Goal: Task Accomplishment & Management: Complete application form

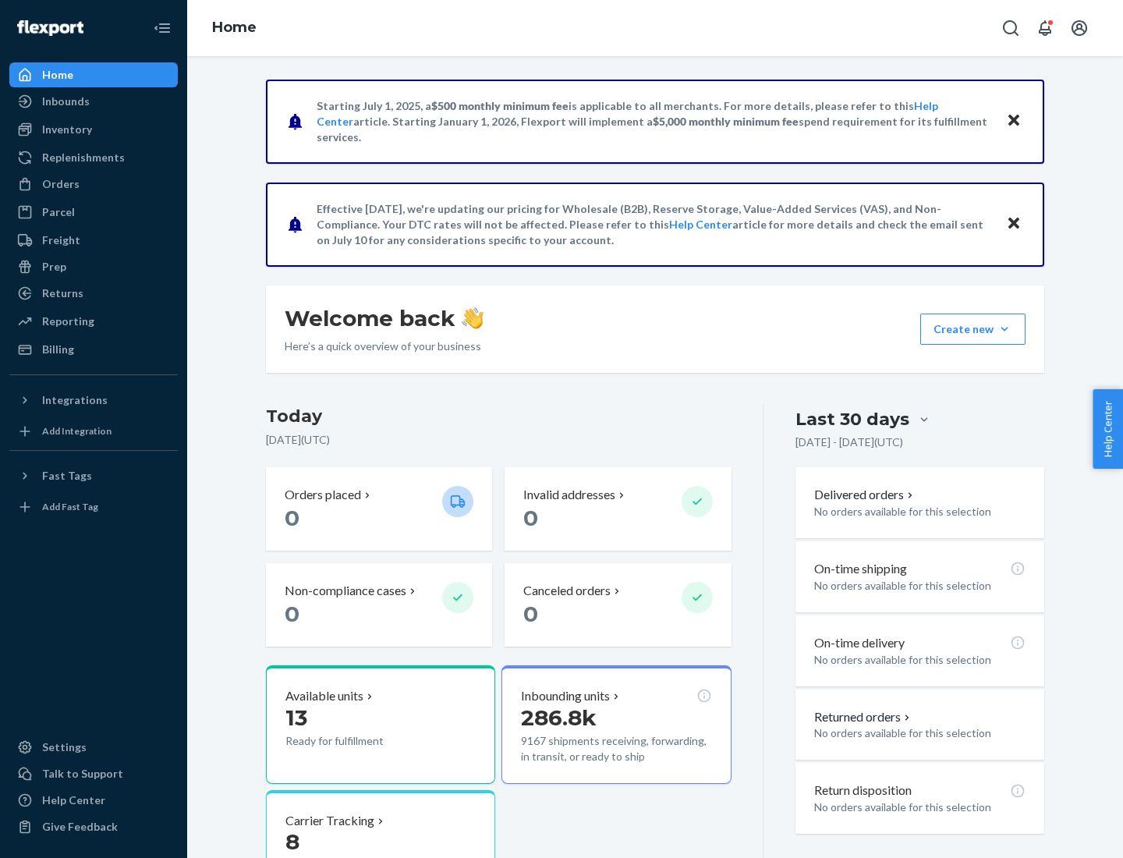
click at [1005, 329] on button "Create new Create new inbound Create new order Create new product" at bounding box center [972, 329] width 105 height 31
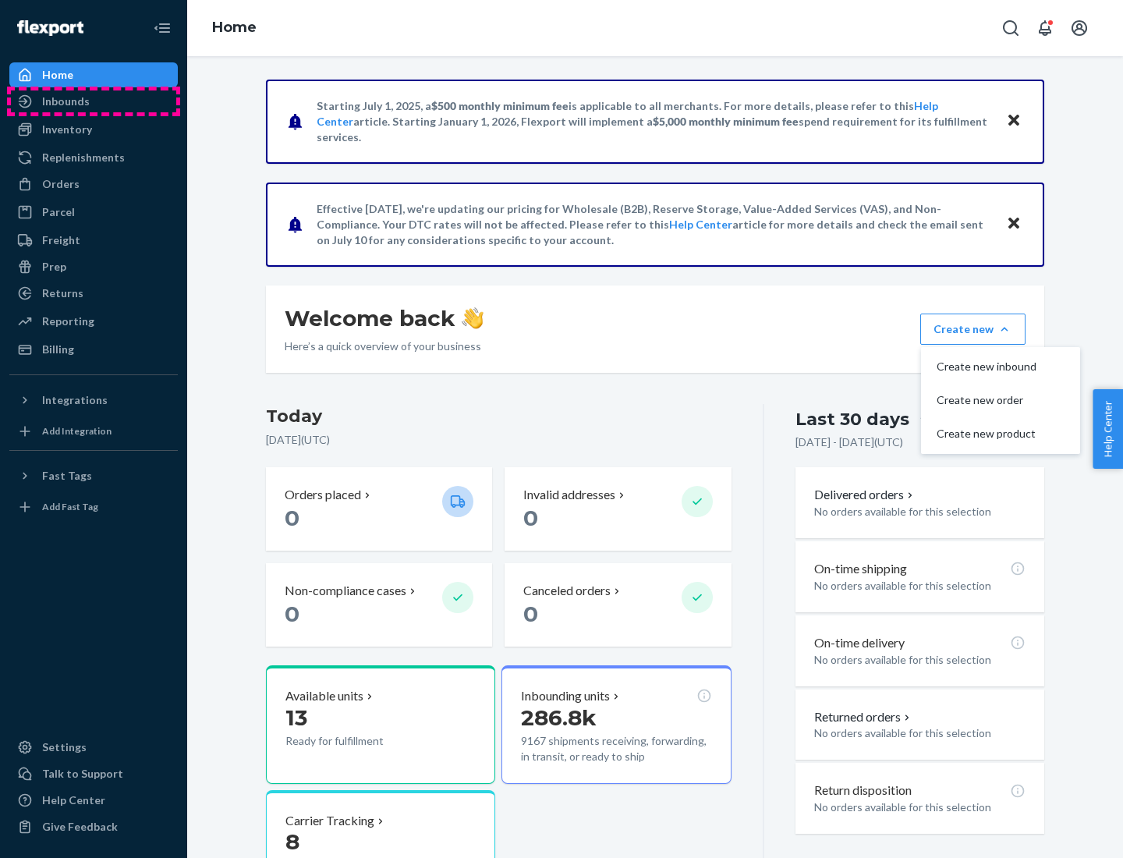
click at [94, 101] on div "Inbounds" at bounding box center [93, 101] width 165 height 22
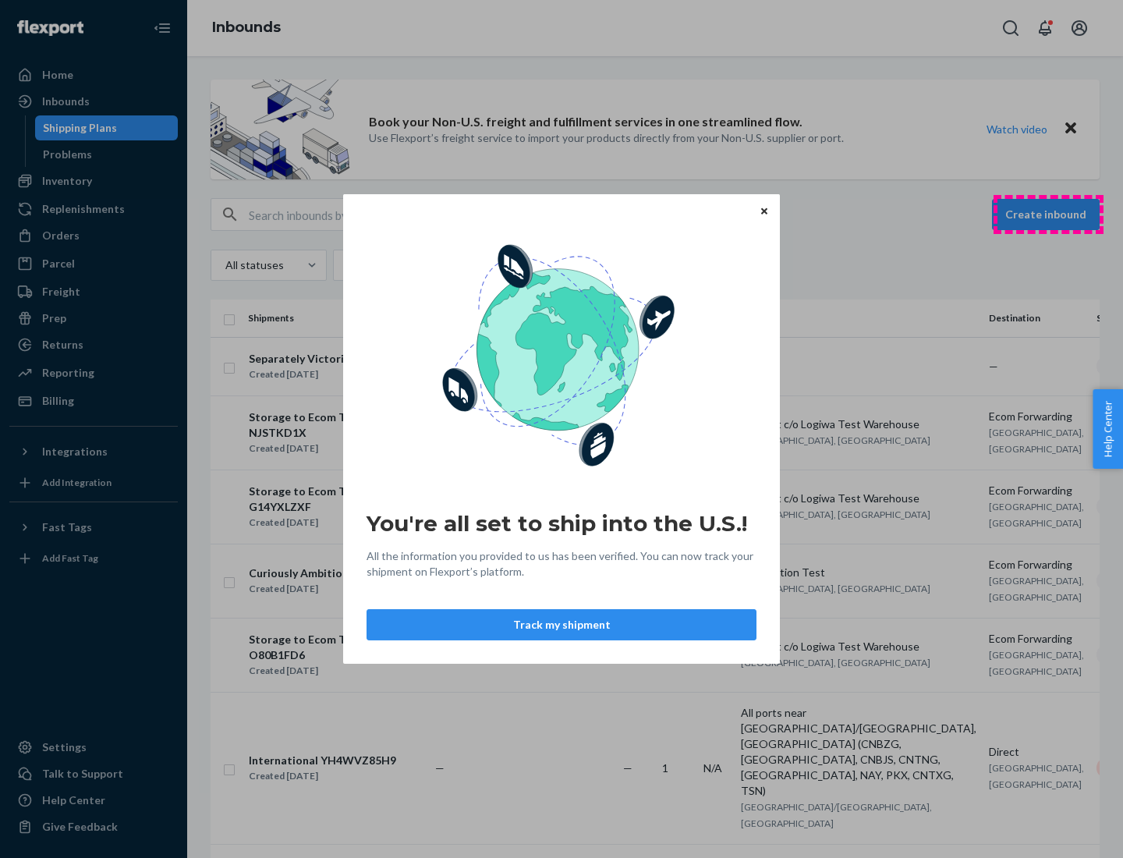
click at [1048, 214] on div "You're all set to ship into the U.S.! All the information you provided to us ha…" at bounding box center [561, 429] width 1123 height 858
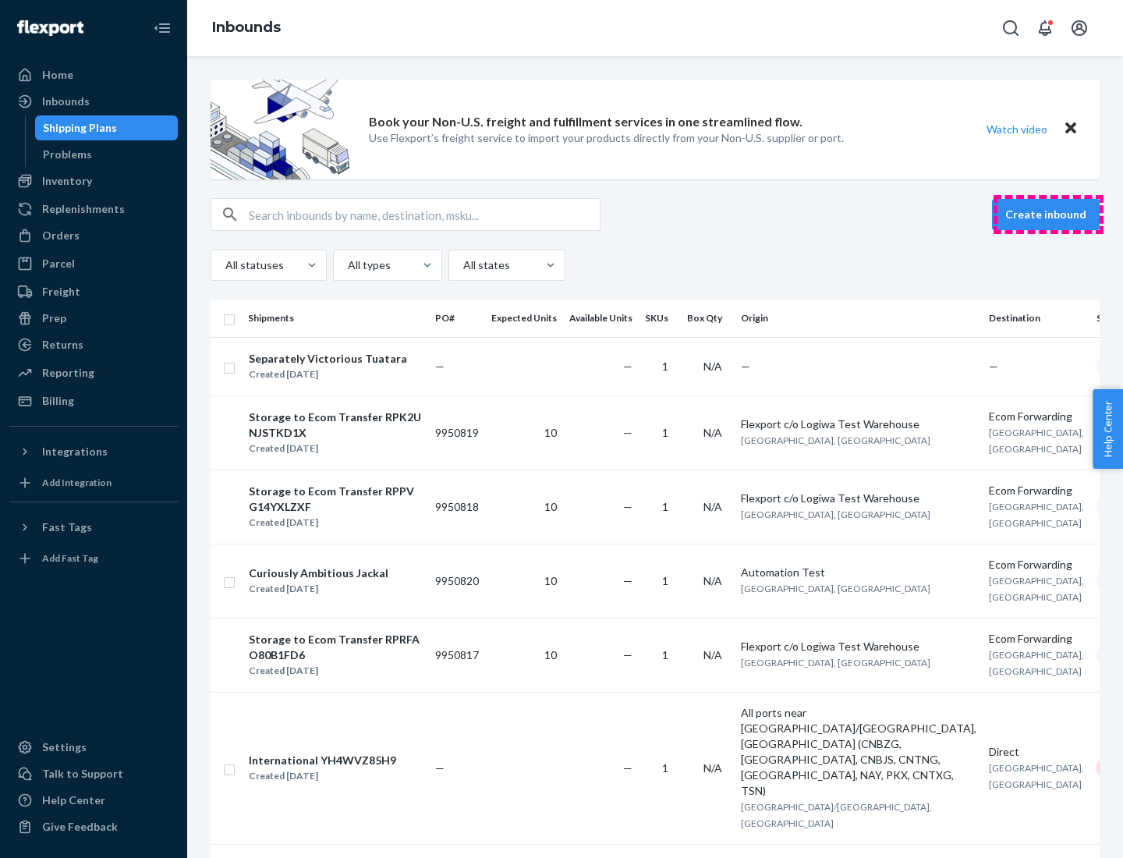
click at [1048, 214] on button "Create inbound" at bounding box center [1046, 214] width 108 height 31
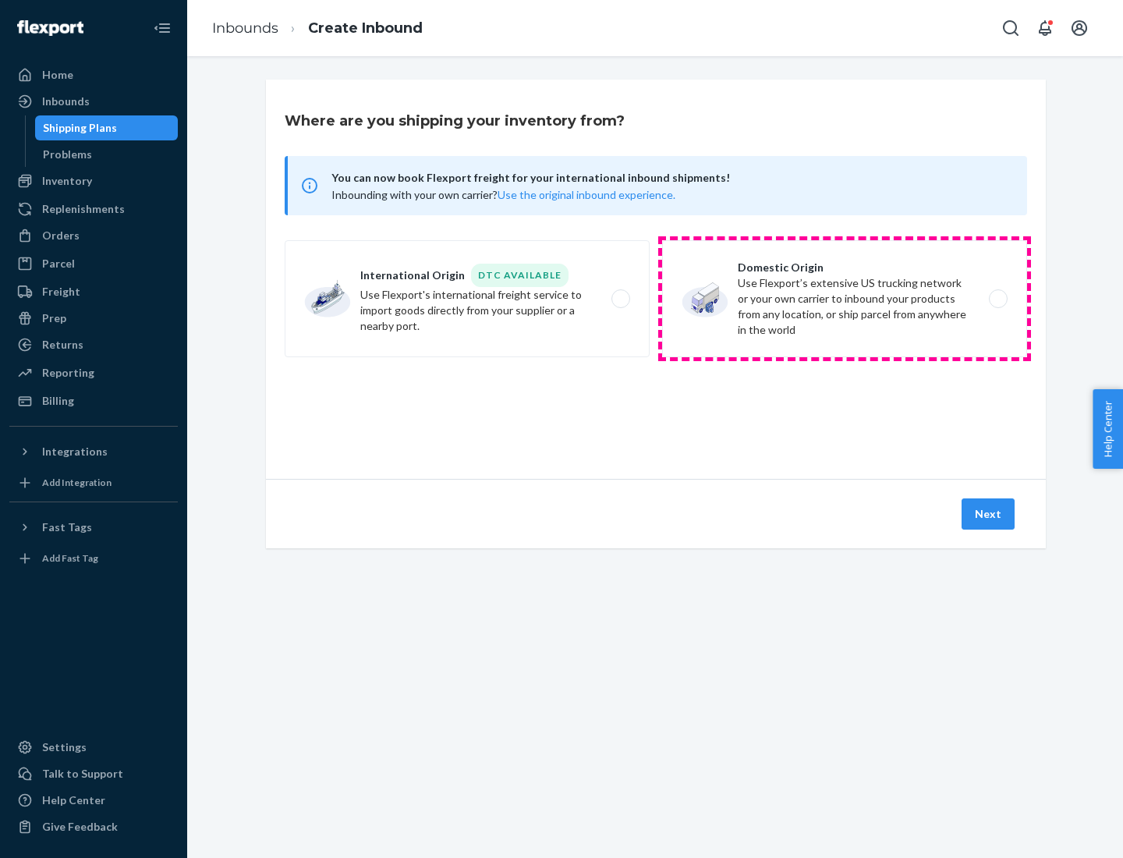
click at [845, 299] on label "Domestic Origin Use Flexport’s extensive US trucking network or your own carrie…" at bounding box center [844, 298] width 365 height 117
click at [998, 299] on input "Domestic Origin Use Flexport’s extensive US trucking network or your own carrie…" at bounding box center [1003, 299] width 10 height 10
radio input "true"
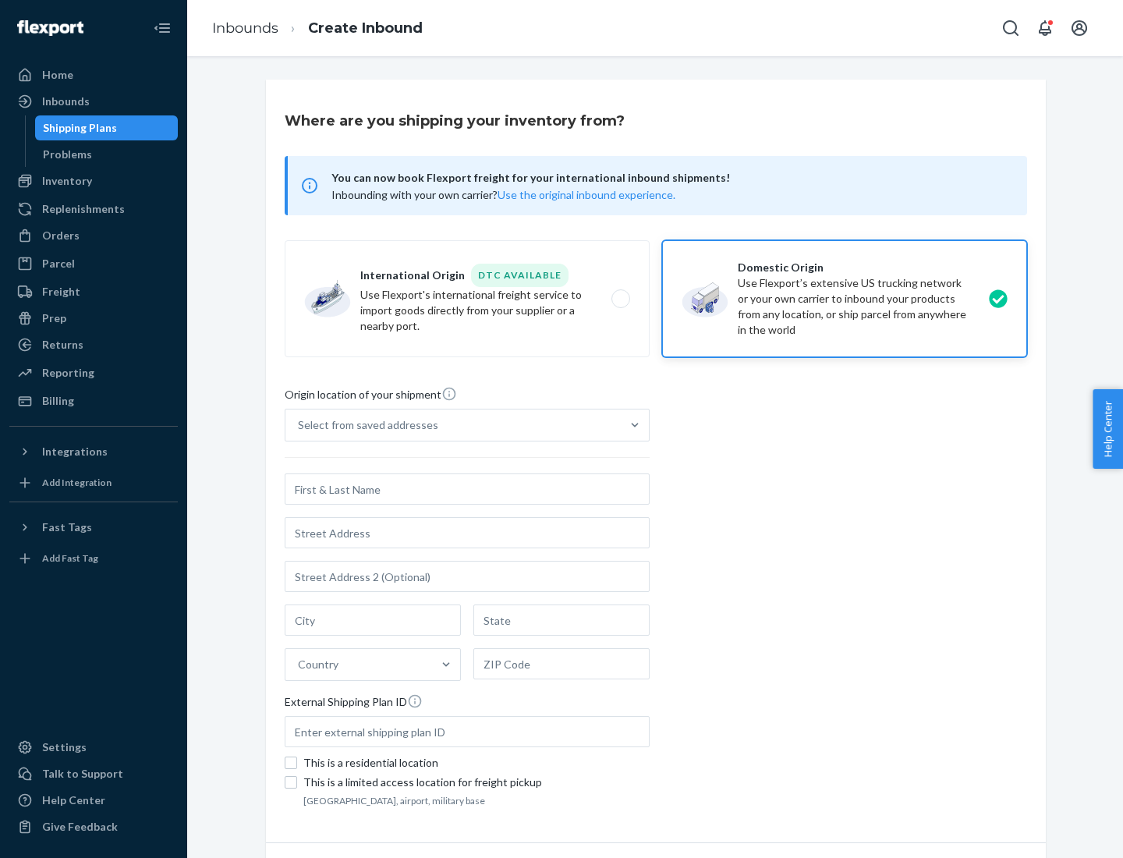
click at [453, 425] on div "Select from saved addresses" at bounding box center [452, 424] width 335 height 31
click at [300, 425] on input "Select from saved addresses" at bounding box center [299, 425] width 2 height 16
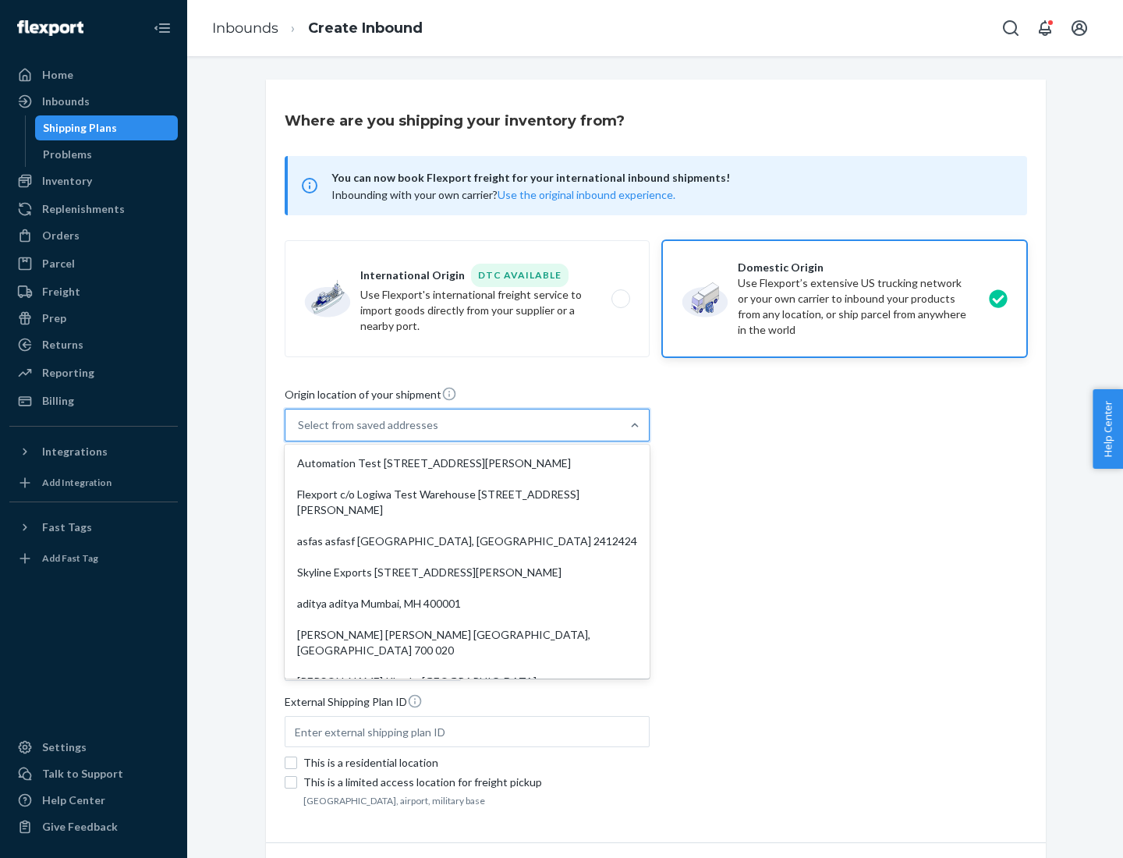
scroll to position [6, 0]
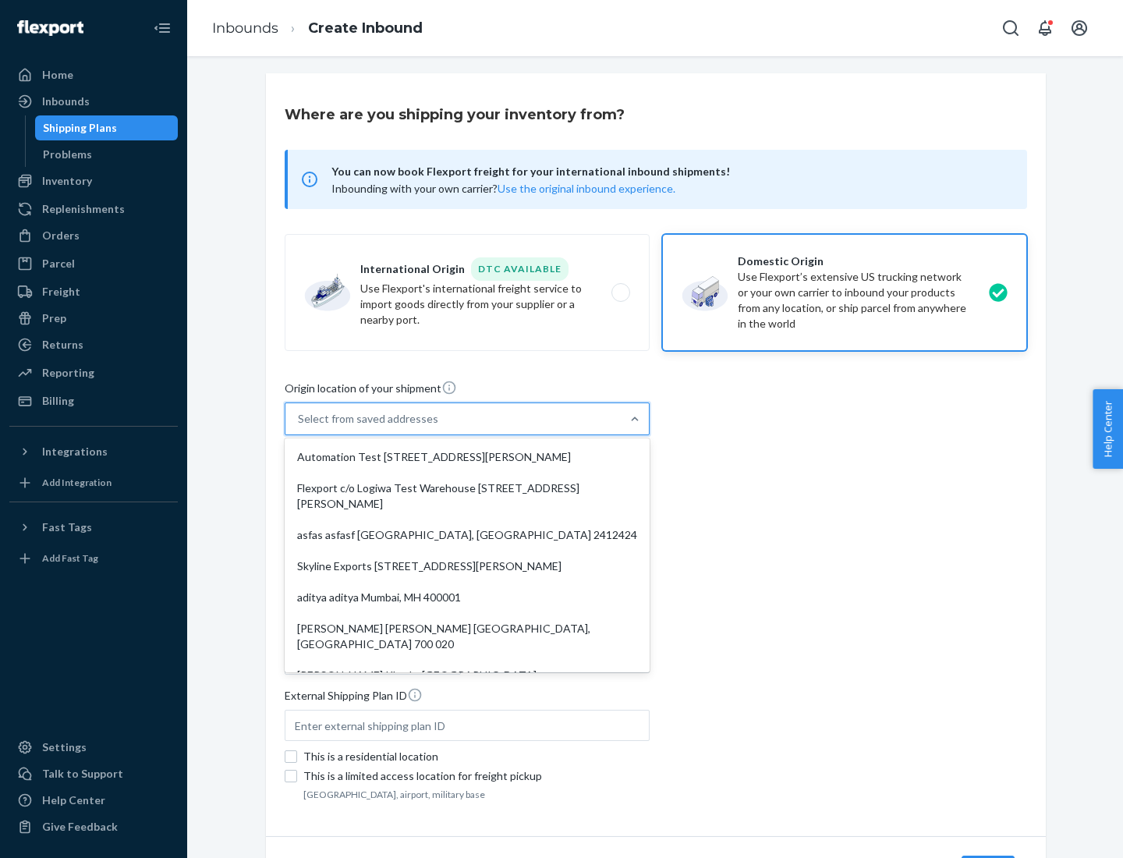
click at [467, 457] on div "Automation Test [STREET_ADDRESS][PERSON_NAME]" at bounding box center [467, 456] width 359 height 31
click at [300, 427] on input "option Automation Test [STREET_ADDRESS][PERSON_NAME]. 9 results available. Use …" at bounding box center [299, 419] width 2 height 16
type input "Automation Test"
type input "[STREET_ADDRESS][PERSON_NAME]"
type input "9th Floor"
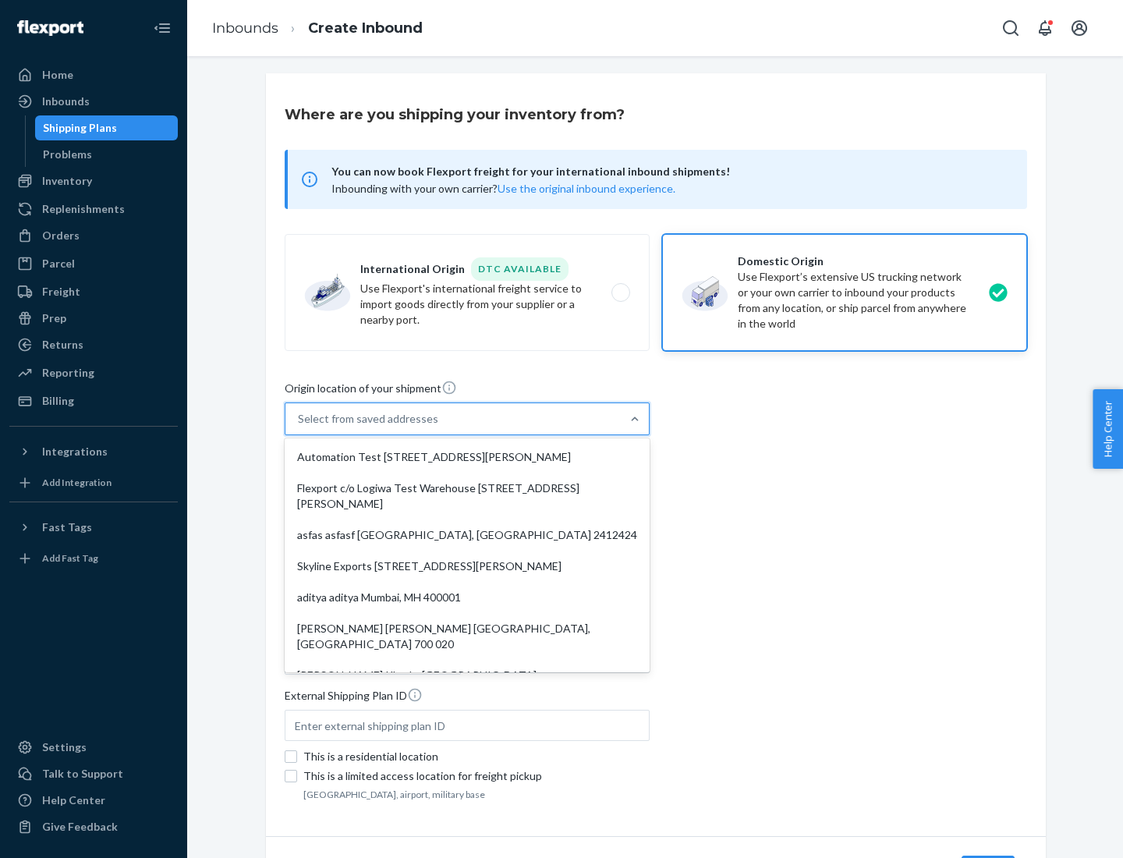
type input "[GEOGRAPHIC_DATA]"
type input "CA"
type input "94104"
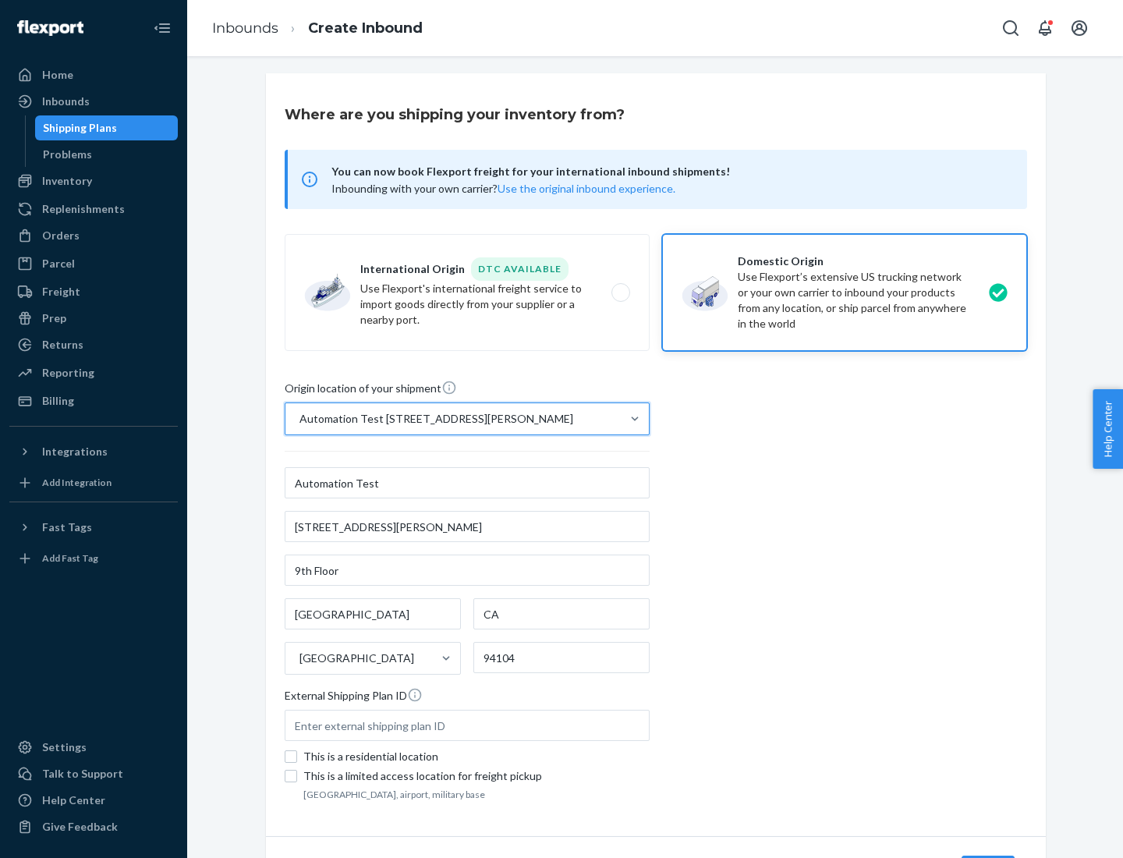
scroll to position [91, 0]
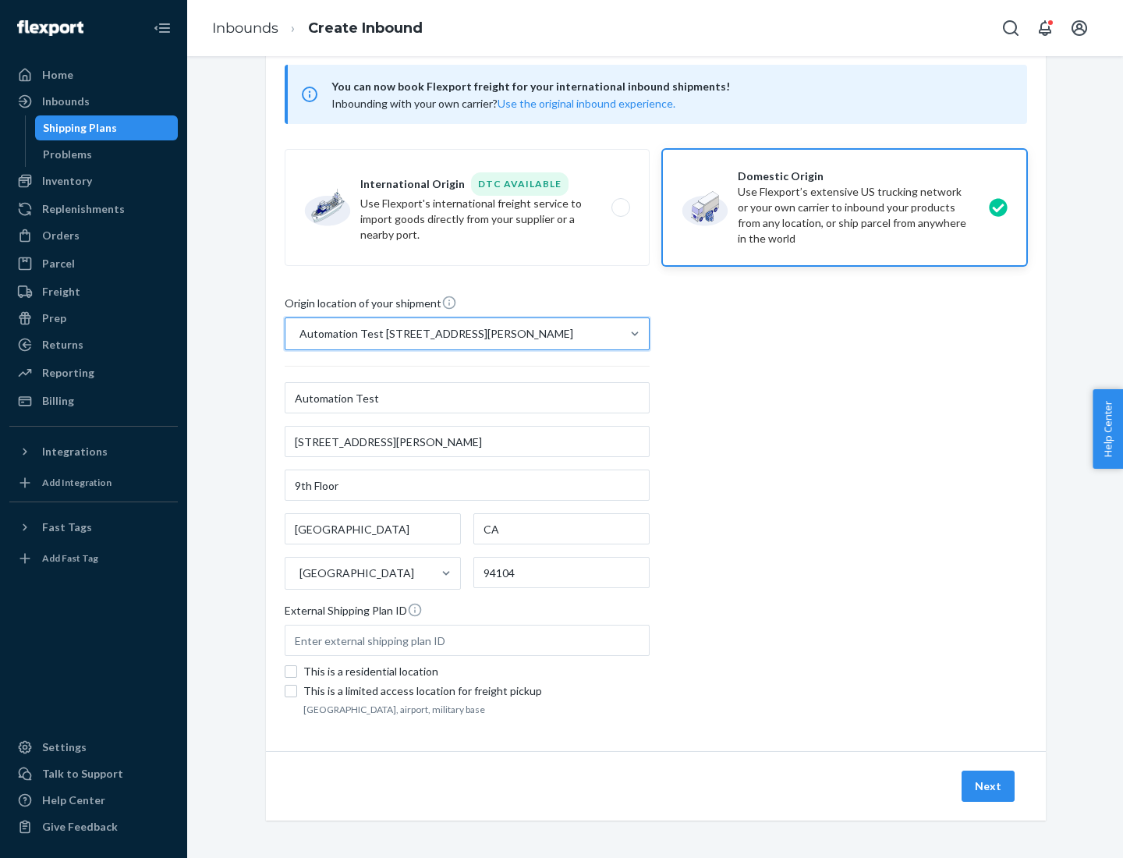
click at [989, 786] on button "Next" at bounding box center [988, 786] width 53 height 31
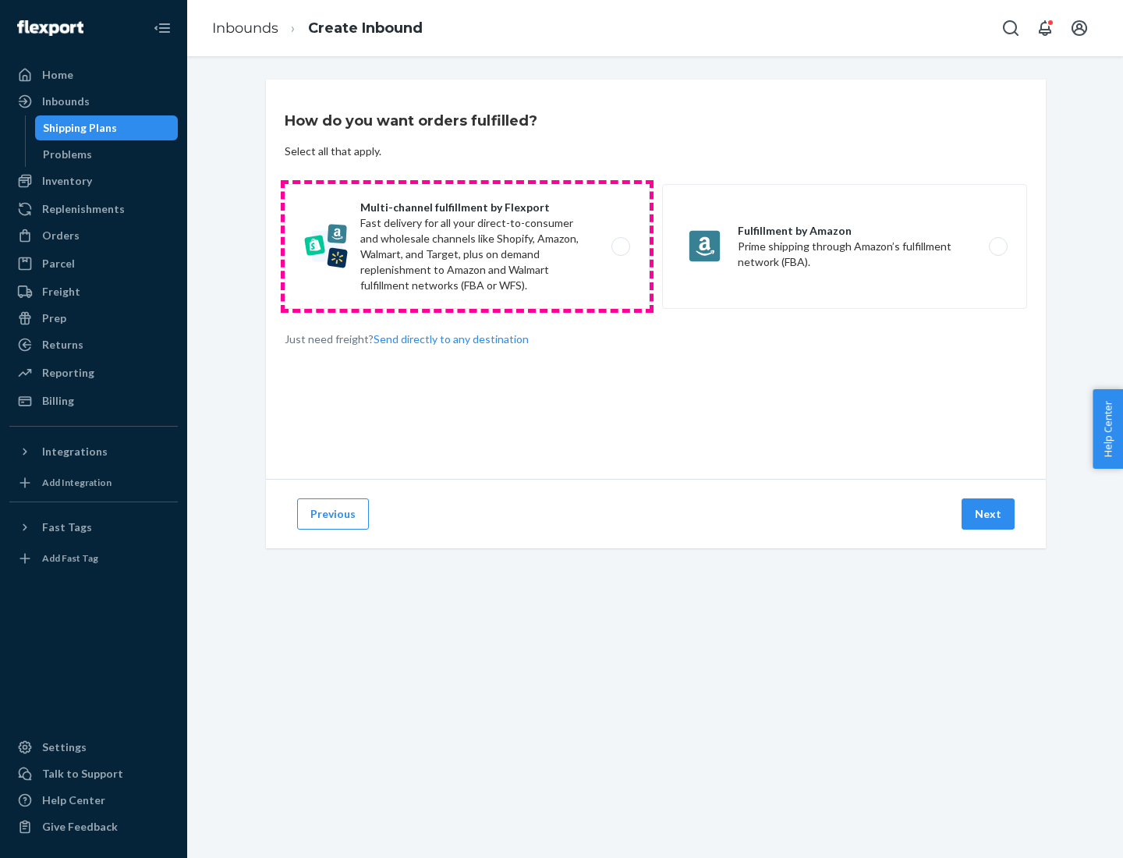
click at [467, 246] on label "Multi-channel fulfillment by Flexport Fast delivery for all your direct-to-cons…" at bounding box center [467, 246] width 365 height 125
click at [620, 246] on input "Multi-channel fulfillment by Flexport Fast delivery for all your direct-to-cons…" at bounding box center [625, 247] width 10 height 10
radio input "true"
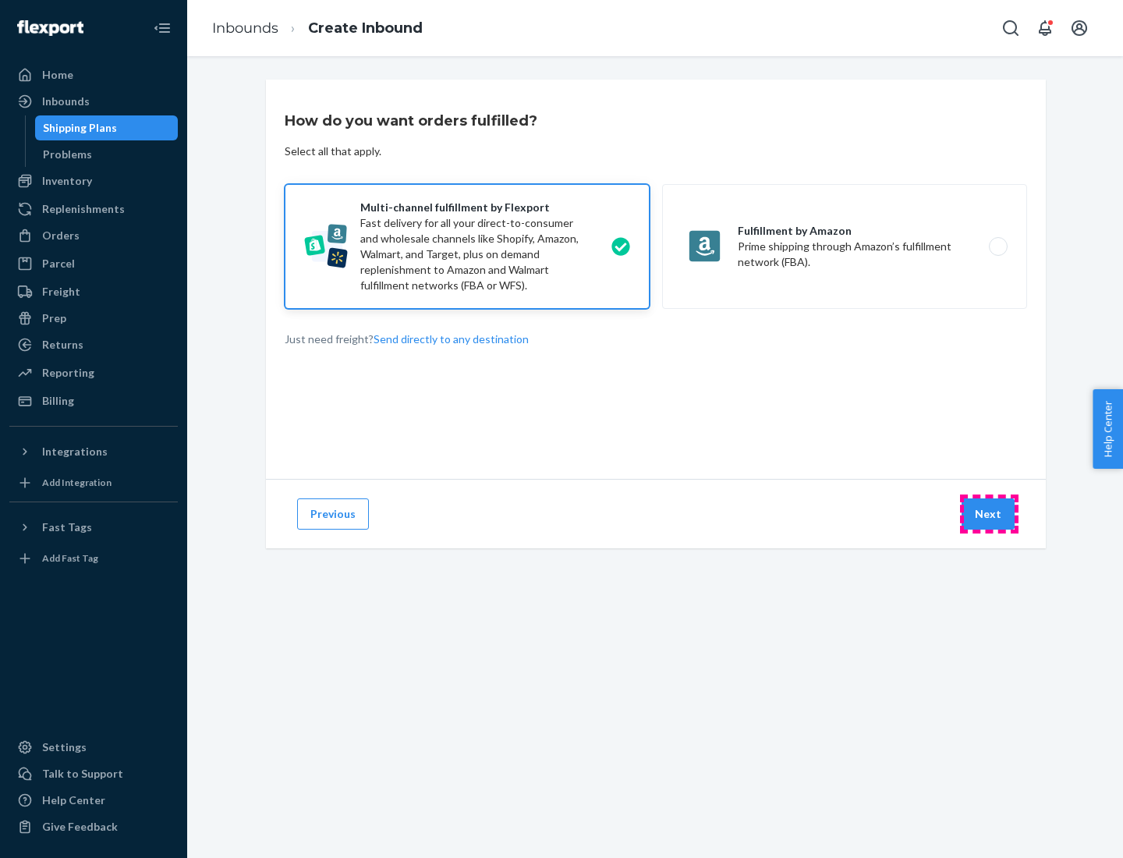
click at [989, 514] on button "Next" at bounding box center [988, 513] width 53 height 31
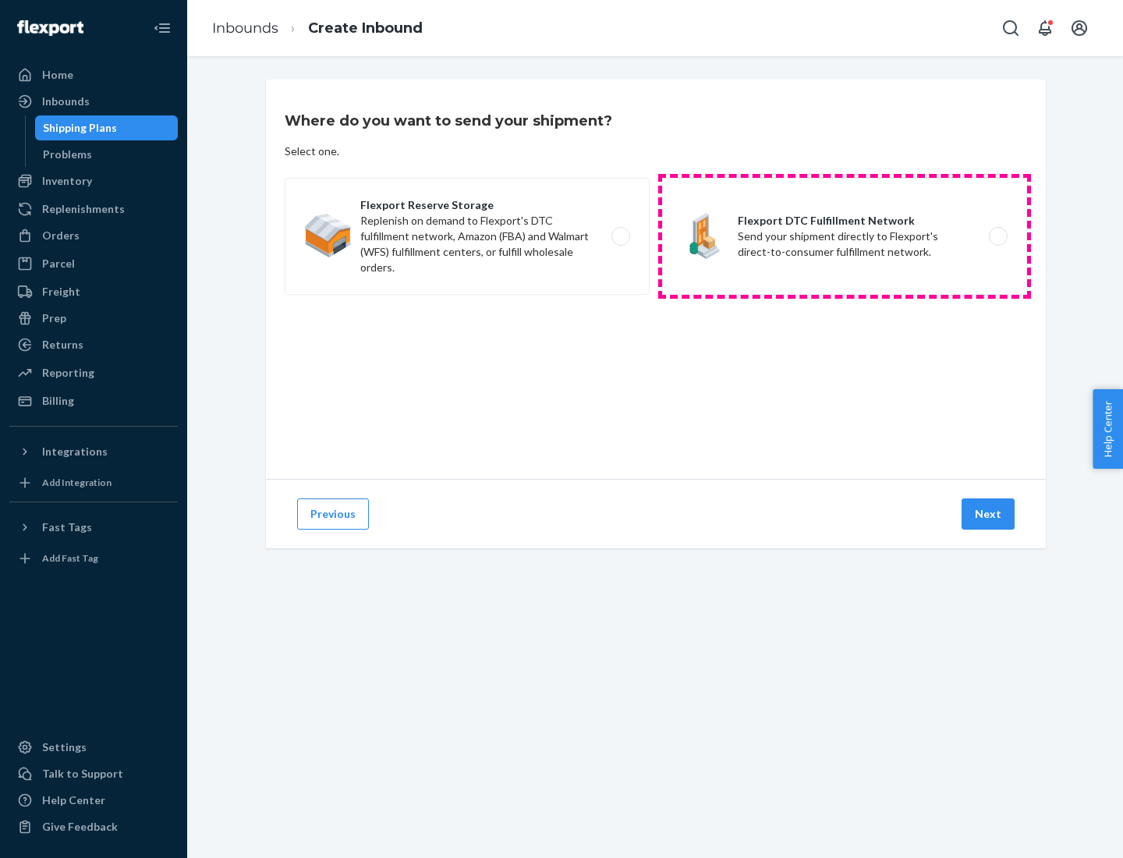
click at [845, 236] on label "Flexport DTC Fulfillment Network Send your shipment directly to Flexport's dire…" at bounding box center [844, 236] width 365 height 117
click at [998, 236] on input "Flexport DTC Fulfillment Network Send your shipment directly to Flexport's dire…" at bounding box center [1003, 237] width 10 height 10
radio input "true"
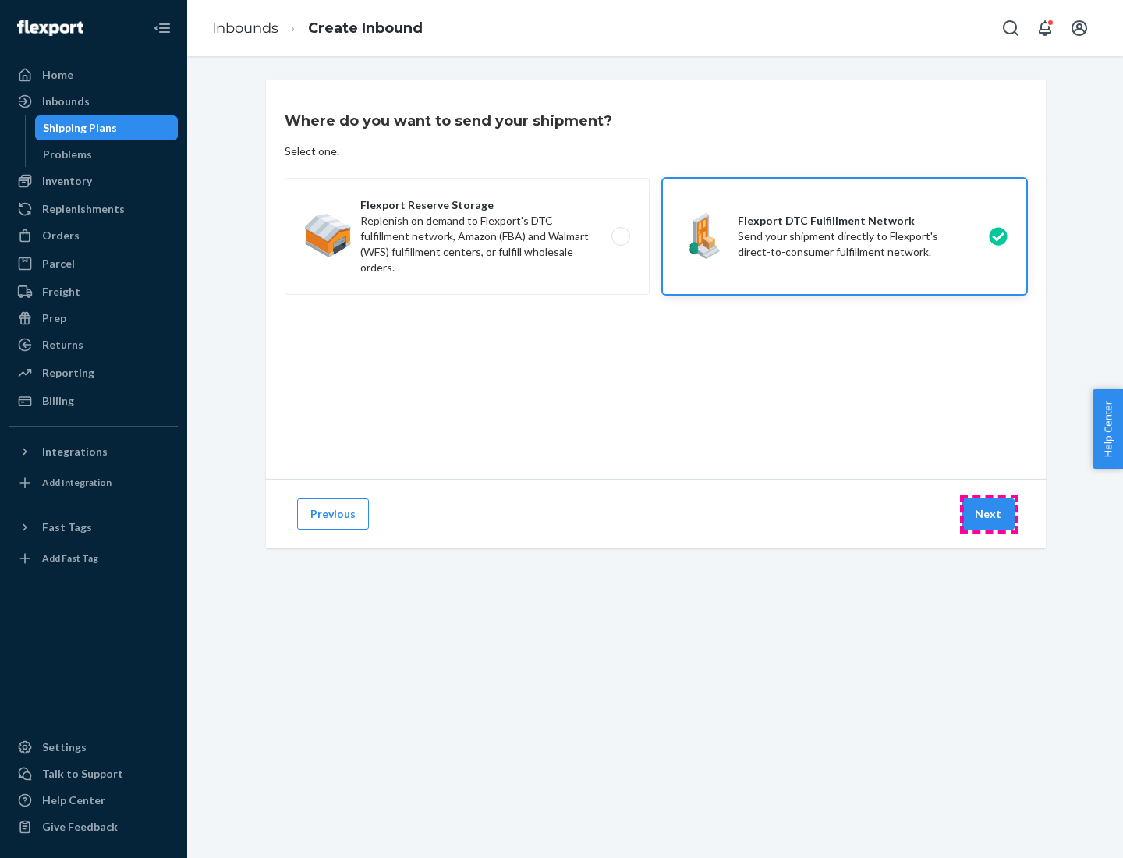
click at [989, 514] on button "Next" at bounding box center [988, 513] width 53 height 31
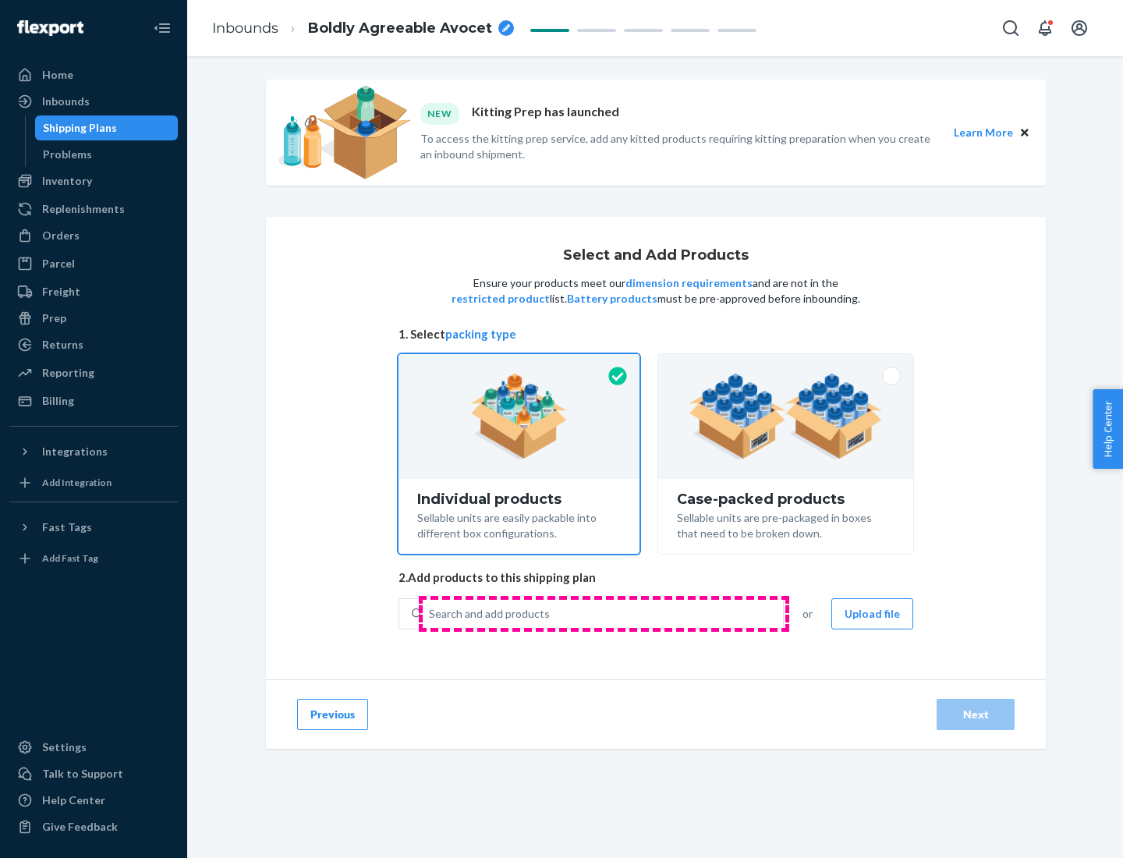
click at [604, 613] on div "Search and add products" at bounding box center [603, 614] width 360 height 28
click at [431, 613] on input "Search and add products" at bounding box center [430, 614] width 2 height 16
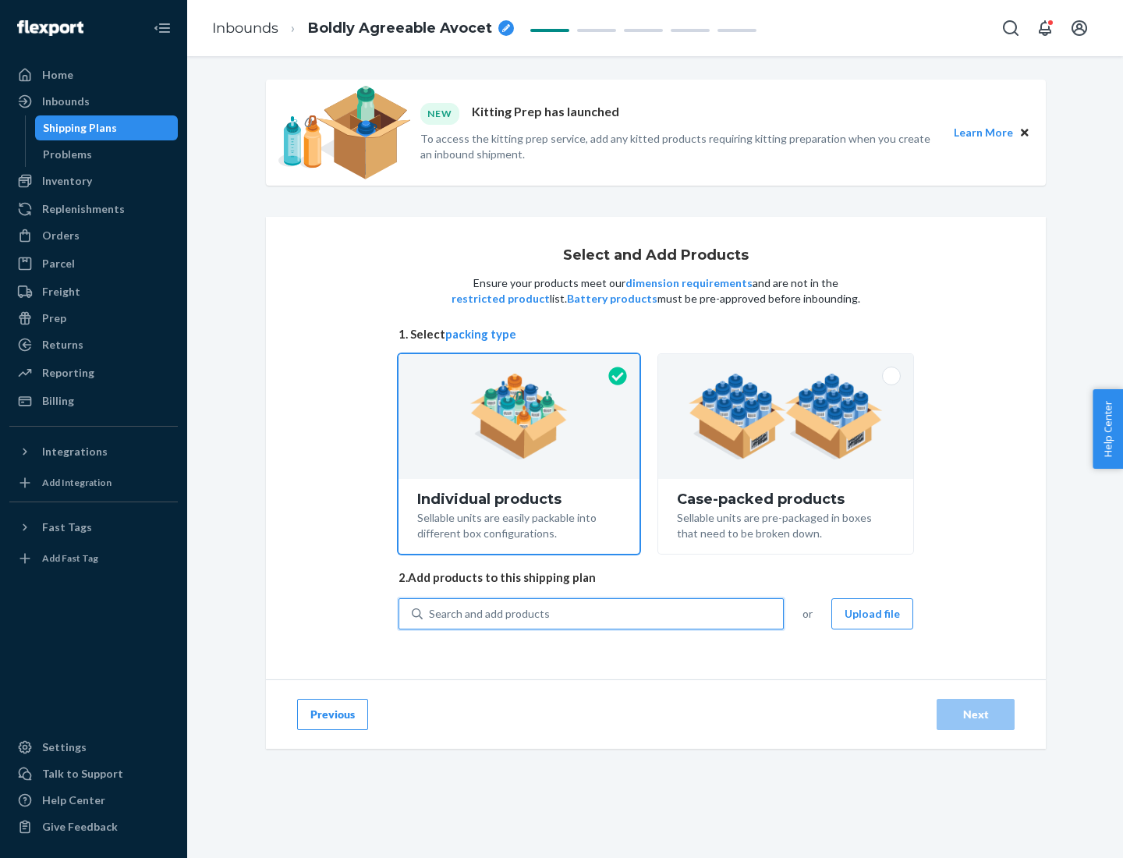
click at [604, 613] on div "Search and add products" at bounding box center [603, 614] width 360 height 28
click at [431, 613] on input "0 results available. Use Up and Down to choose options, press Enter to select t…" at bounding box center [430, 614] width 2 height 16
type input "kit"
click at [564, 651] on div "TEST_ KIT _PRODUCT (Kit)" at bounding box center [563, 651] width 305 height 16
click at [443, 622] on input "kit" at bounding box center [436, 614] width 14 height 16
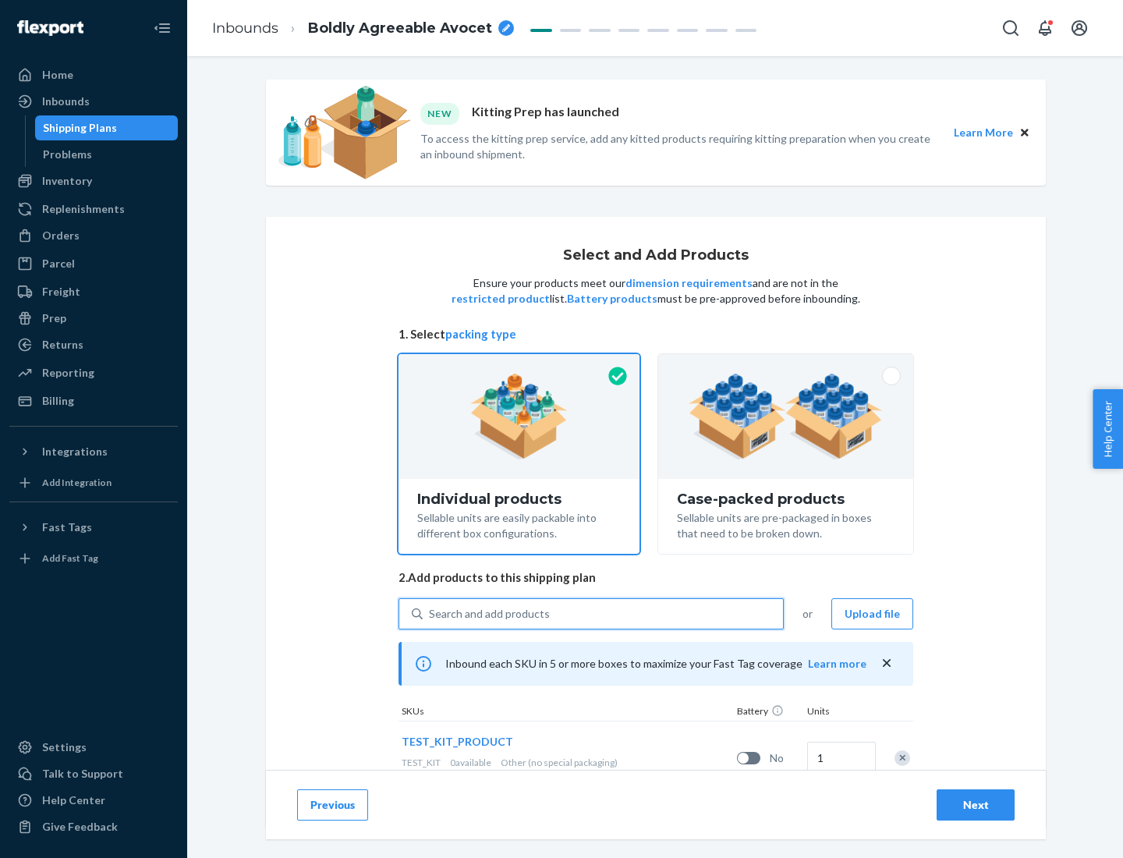
scroll to position [56, 0]
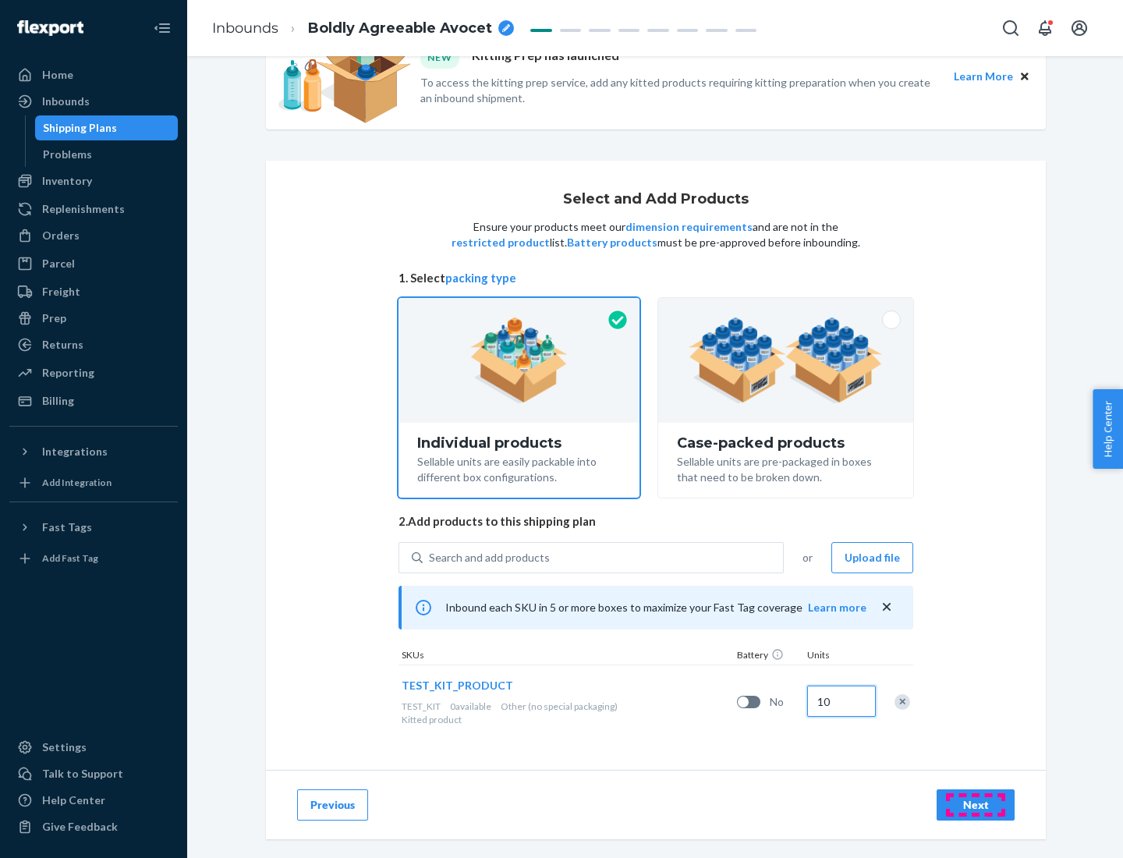
type input "10"
click at [976, 805] on div "Next" at bounding box center [975, 805] width 51 height 16
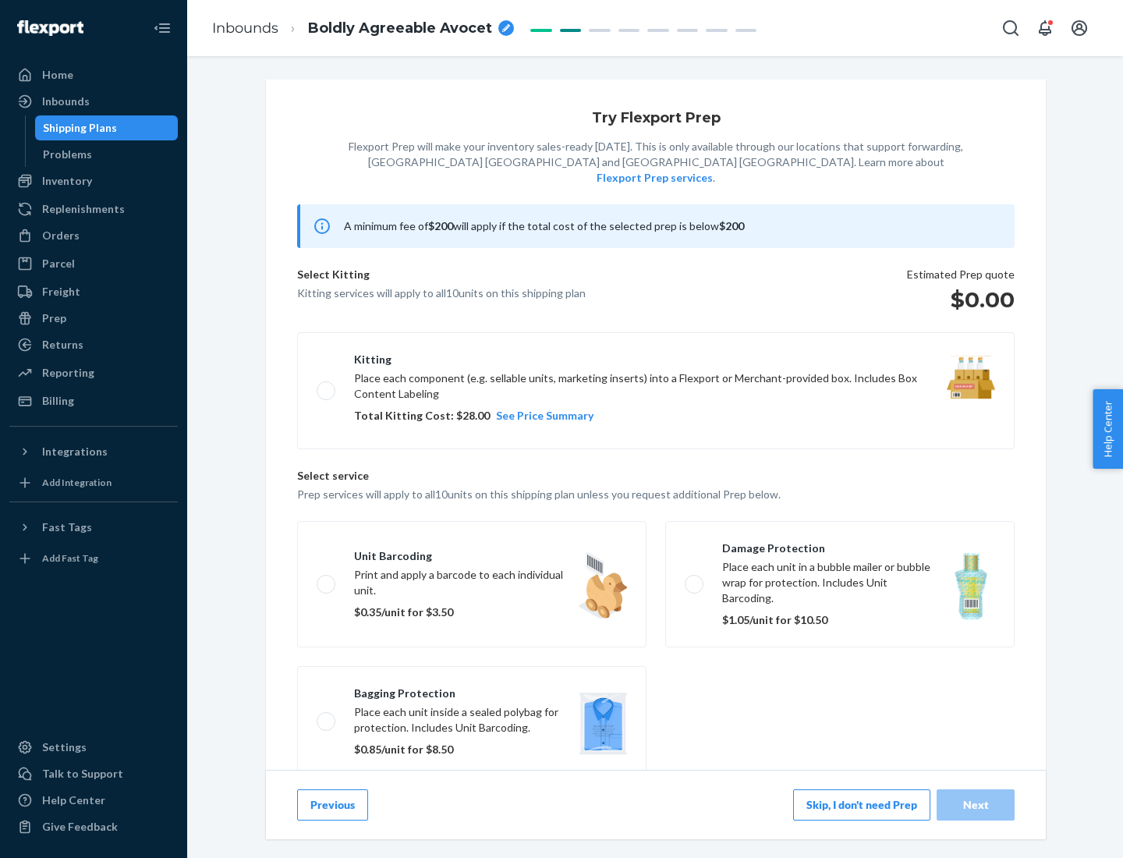
click at [656, 374] on label "Kitting Place each component (e.g. sellable units, marketing inserts) into a Fl…" at bounding box center [656, 390] width 718 height 117
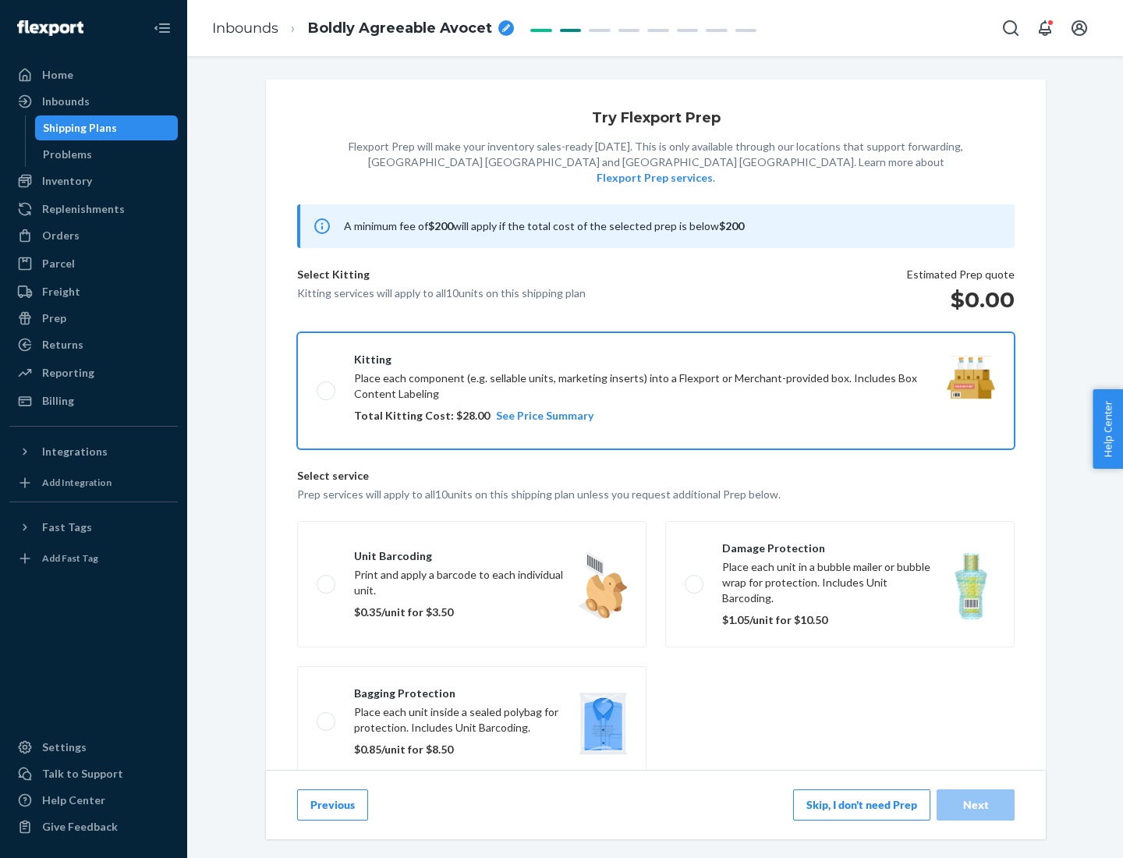
click at [327, 385] on input "Kitting Place each component (e.g. sellable units, marketing inserts) into a Fl…" at bounding box center [322, 390] width 10 height 10
checkbox input "true"
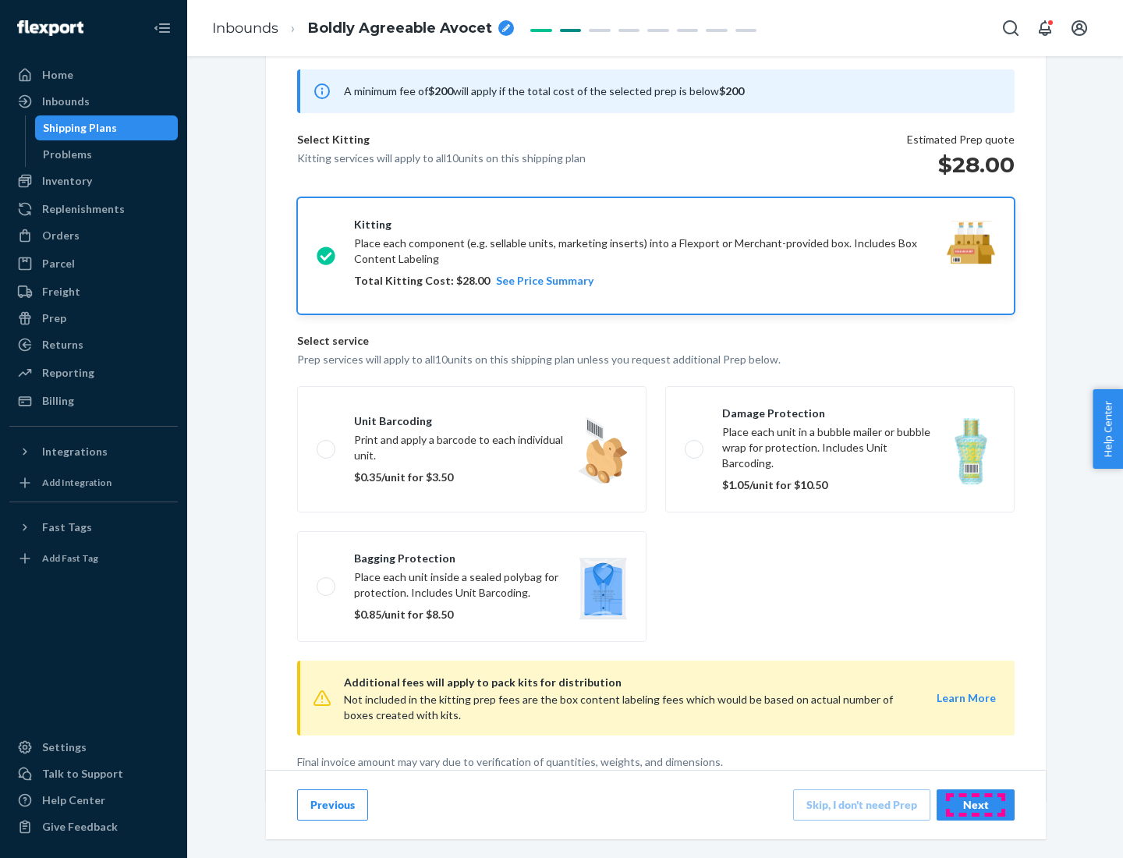
click at [976, 804] on div "Next" at bounding box center [975, 805] width 51 height 16
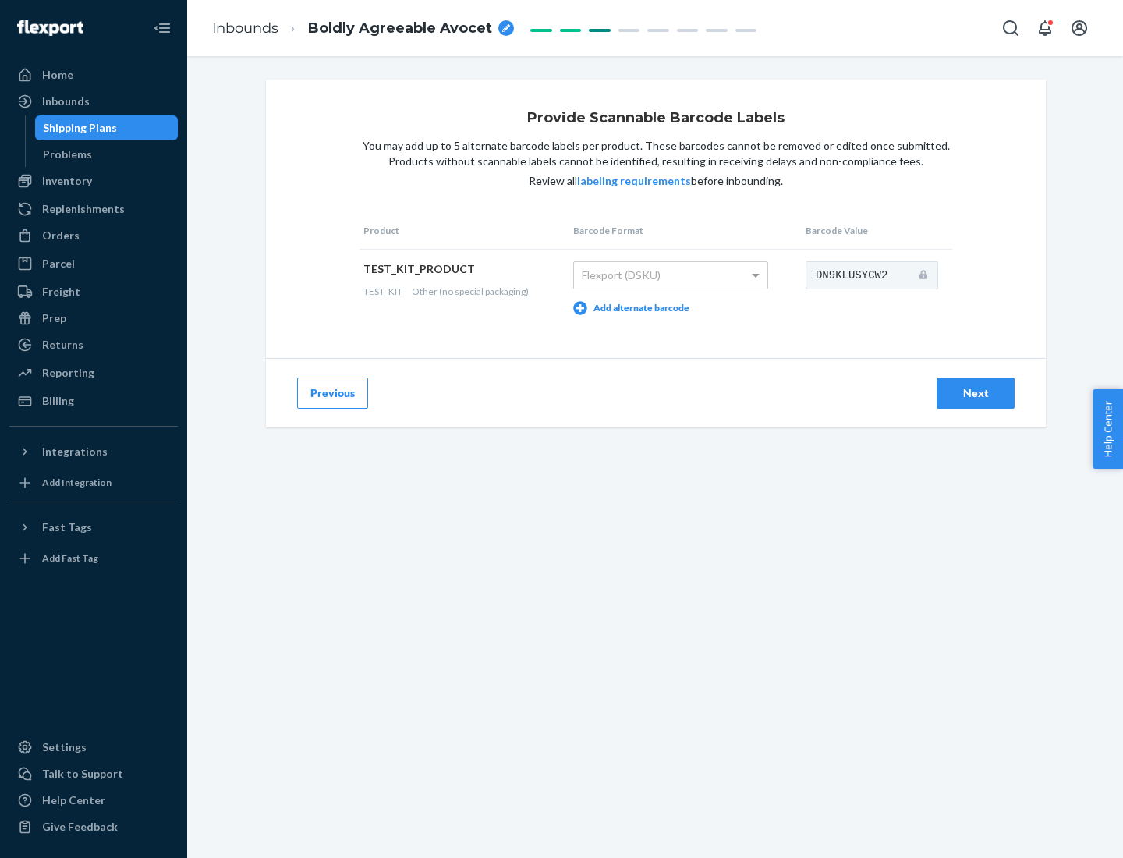
click at [976, 392] on div "Next" at bounding box center [975, 393] width 51 height 16
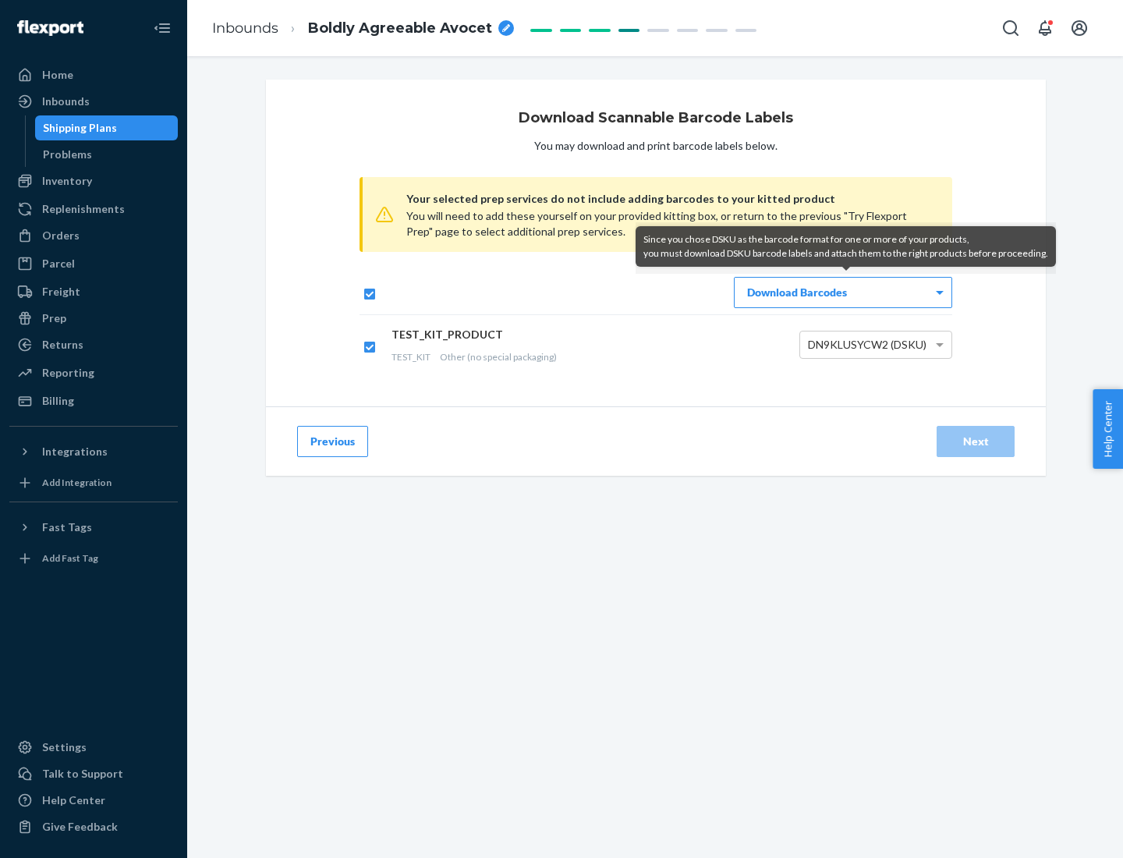
click at [843, 292] on div "Download Barcodes" at bounding box center [843, 293] width 217 height 30
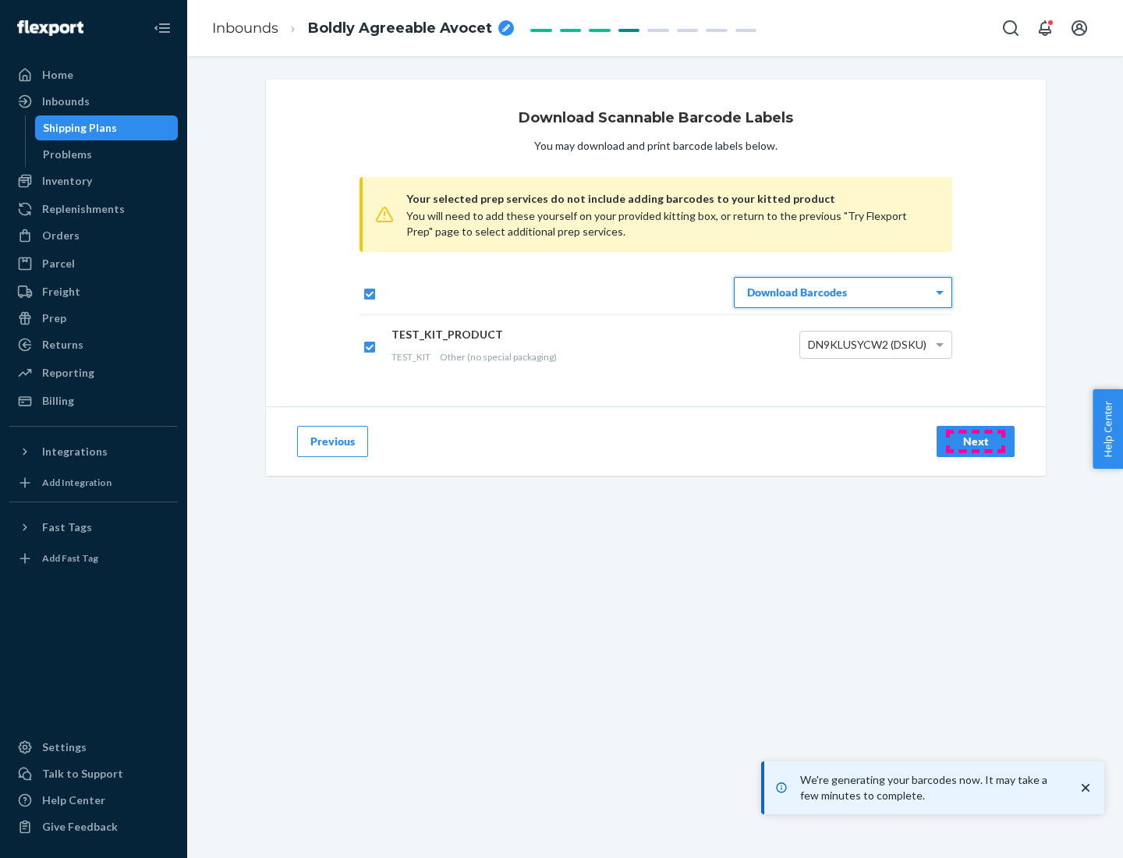
click at [976, 441] on div "Next" at bounding box center [975, 442] width 51 height 16
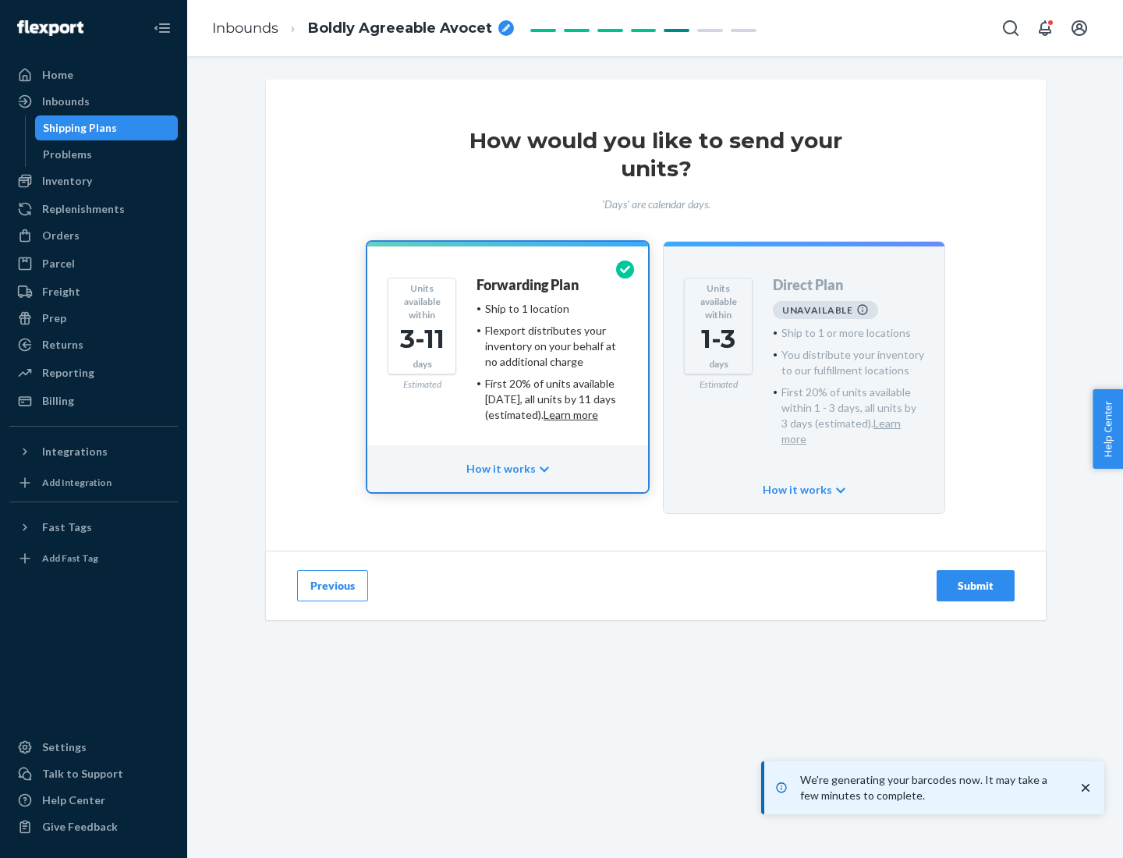
click at [529, 285] on h4 "Forwarding Plan" at bounding box center [528, 286] width 102 height 16
click at [976, 578] on div "Submit" at bounding box center [975, 586] width 51 height 16
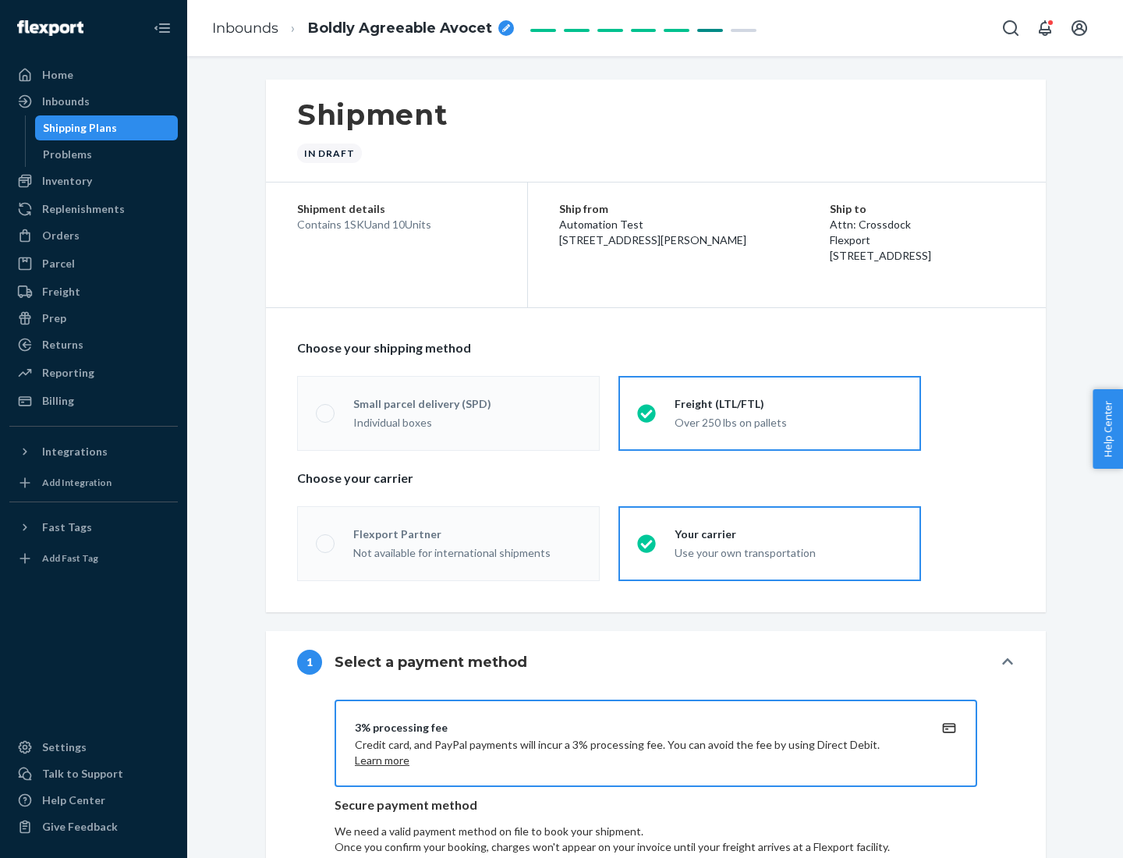
radio input "true"
radio input "false"
radio input "true"
radio input "false"
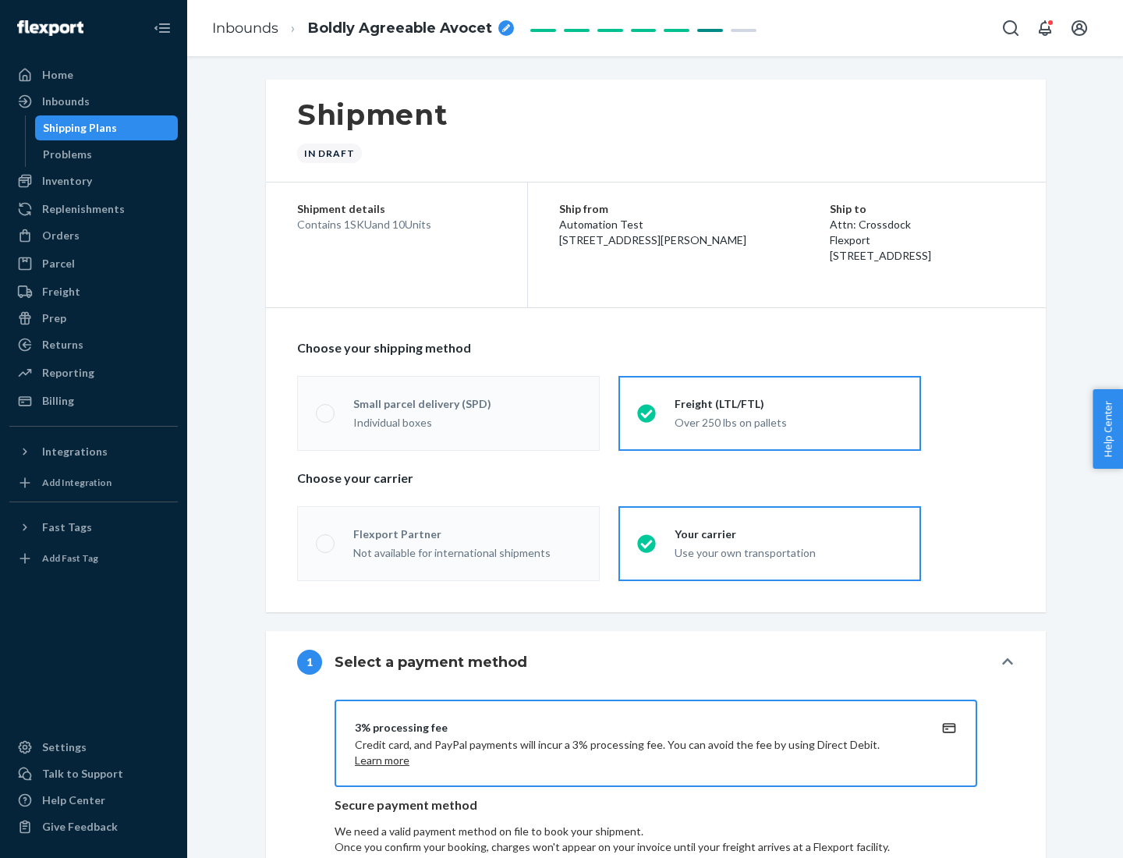
radio input "true"
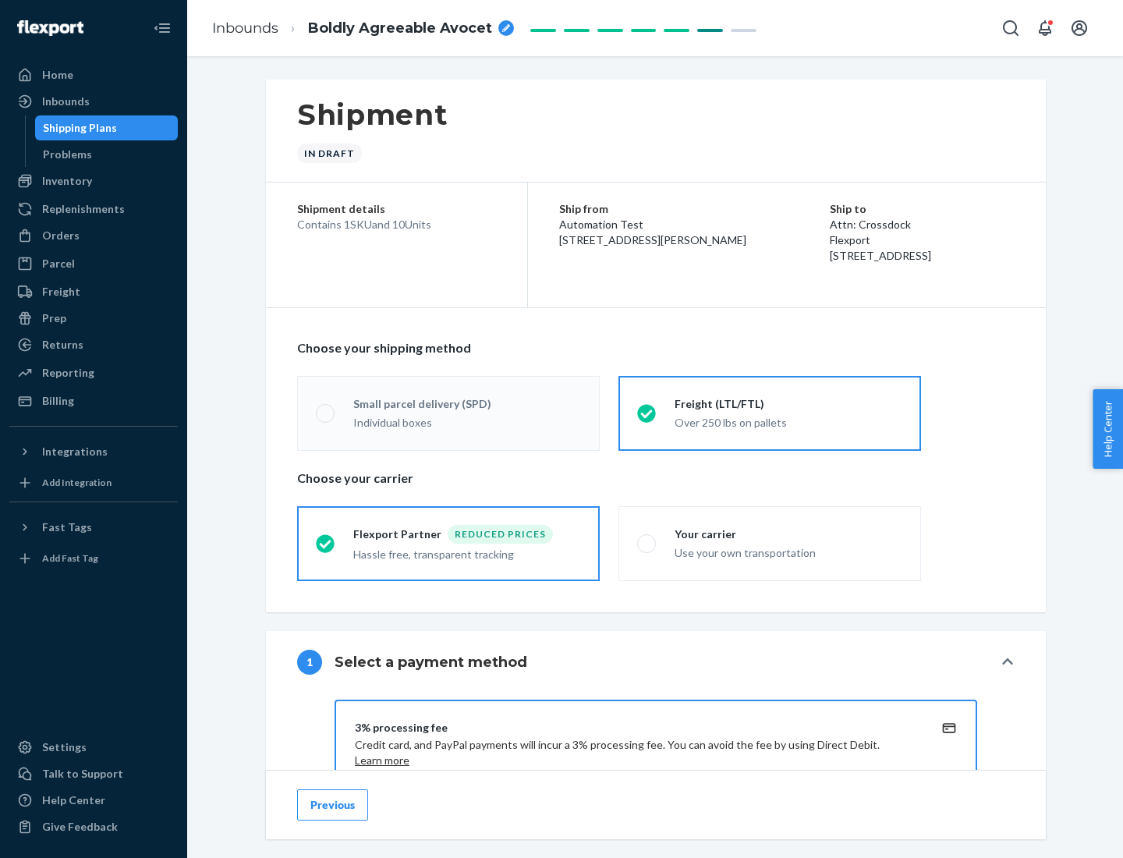
click at [789, 422] on div "Over 250 lbs on pallets" at bounding box center [789, 423] width 228 height 16
click at [647, 418] on input "Freight (LTL/FTL) Over 250 lbs on pallets" at bounding box center [642, 413] width 10 height 10
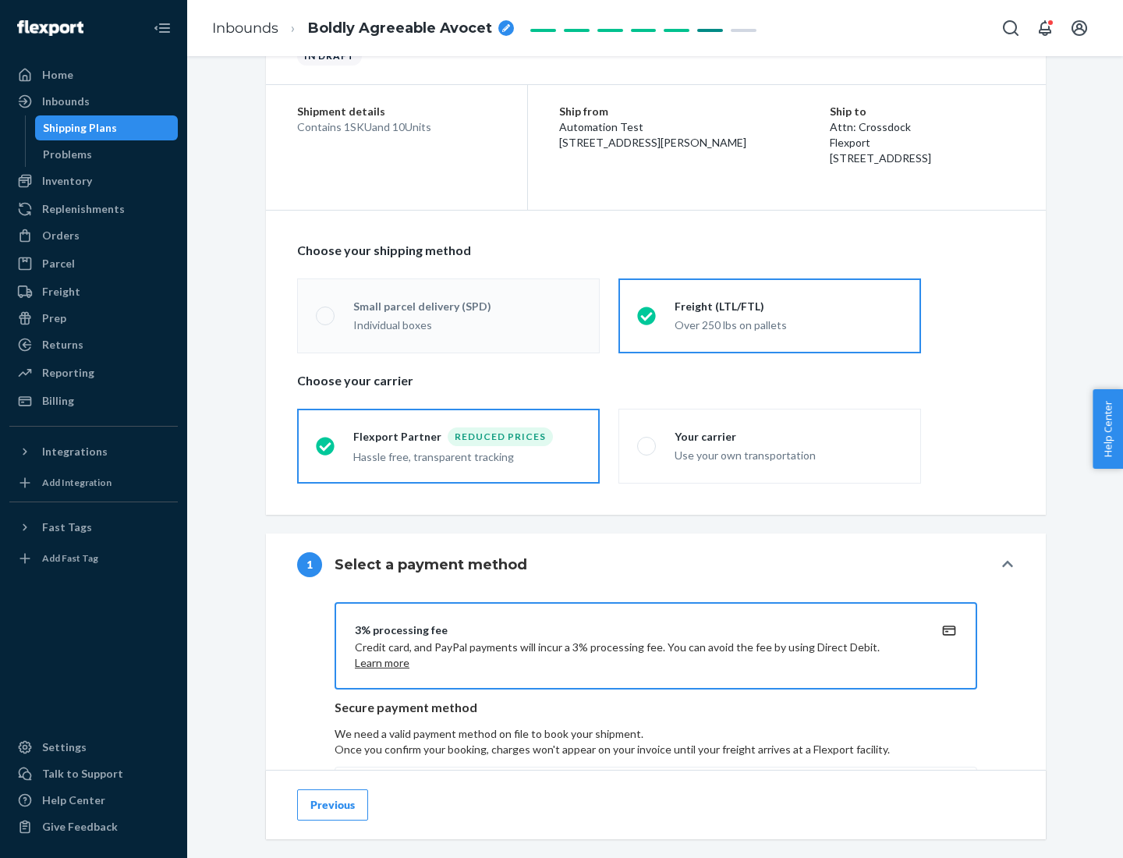
click at [467, 456] on div "Hassle free, transparent tracking" at bounding box center [467, 457] width 228 height 16
click at [326, 451] on input "Flexport Partner Reduced prices Hassle free, transparent tracking" at bounding box center [321, 446] width 10 height 10
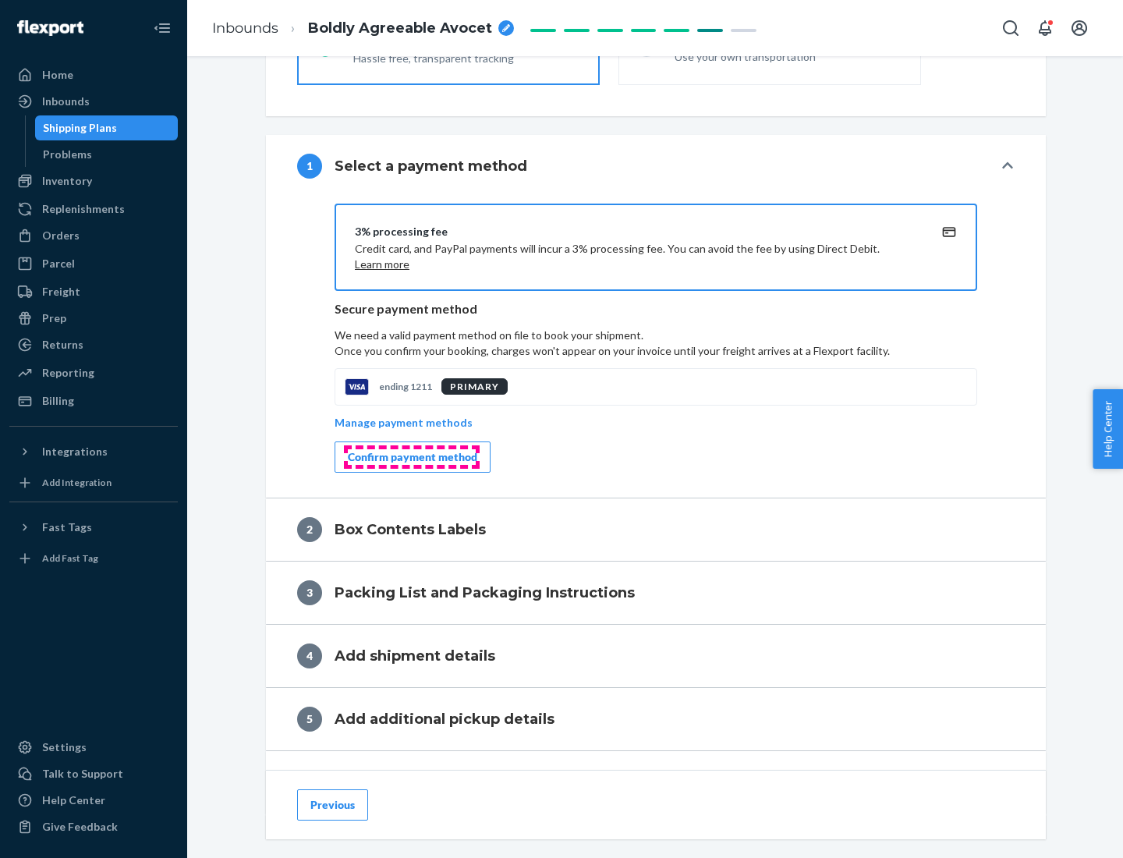
click at [411, 457] on div "Confirm payment method" at bounding box center [412, 457] width 129 height 16
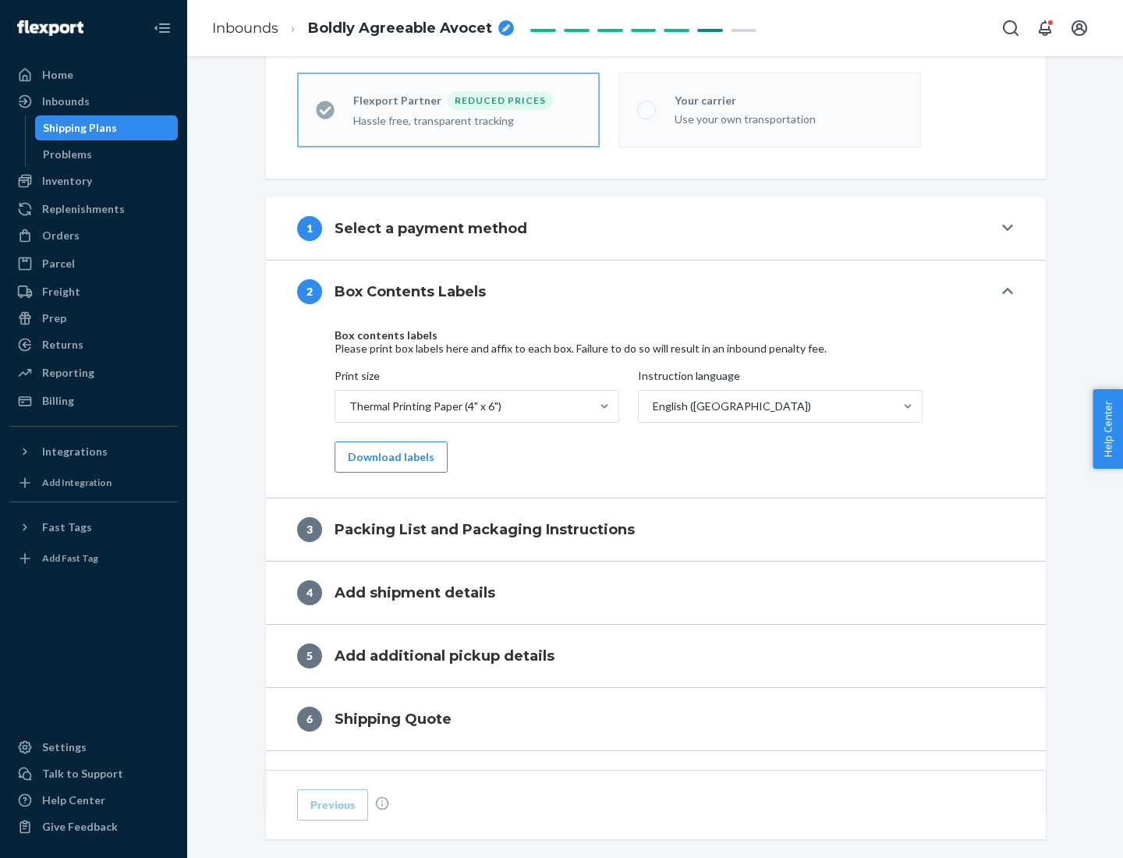
click at [388, 457] on button "Download labels" at bounding box center [391, 456] width 113 height 31
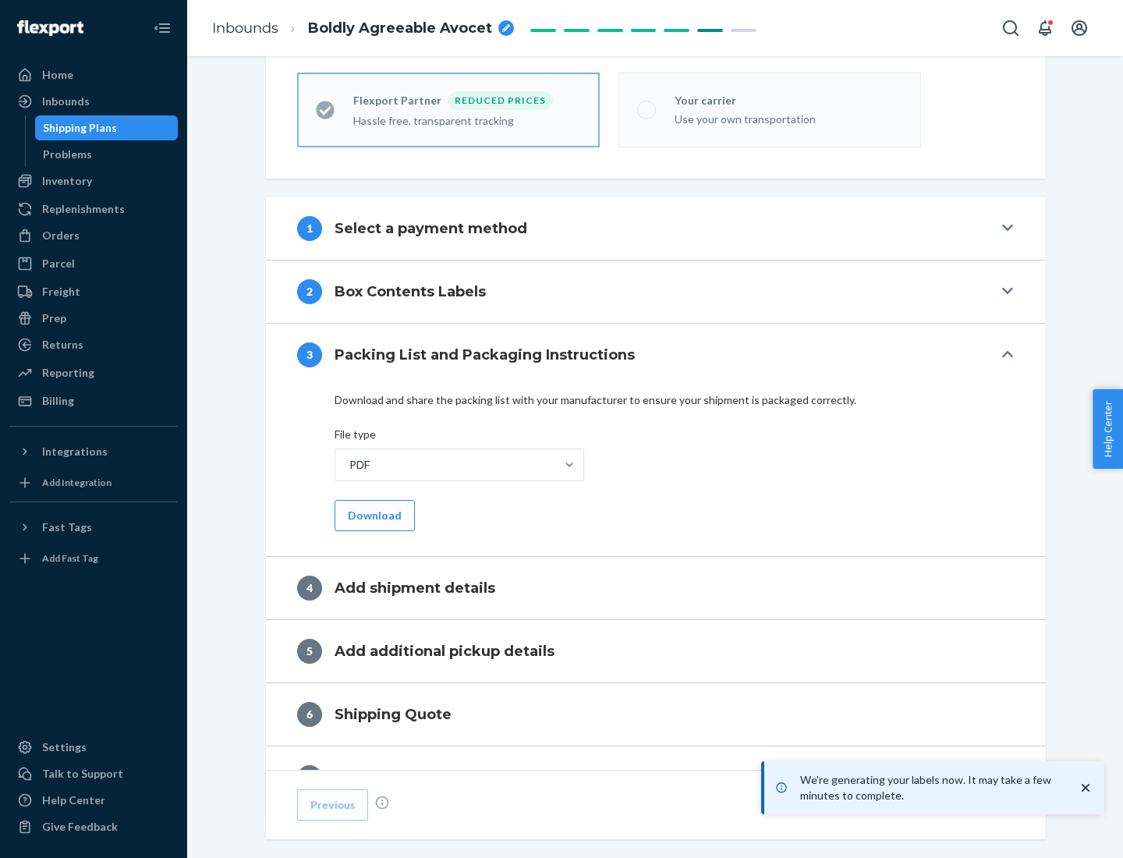
scroll to position [492, 0]
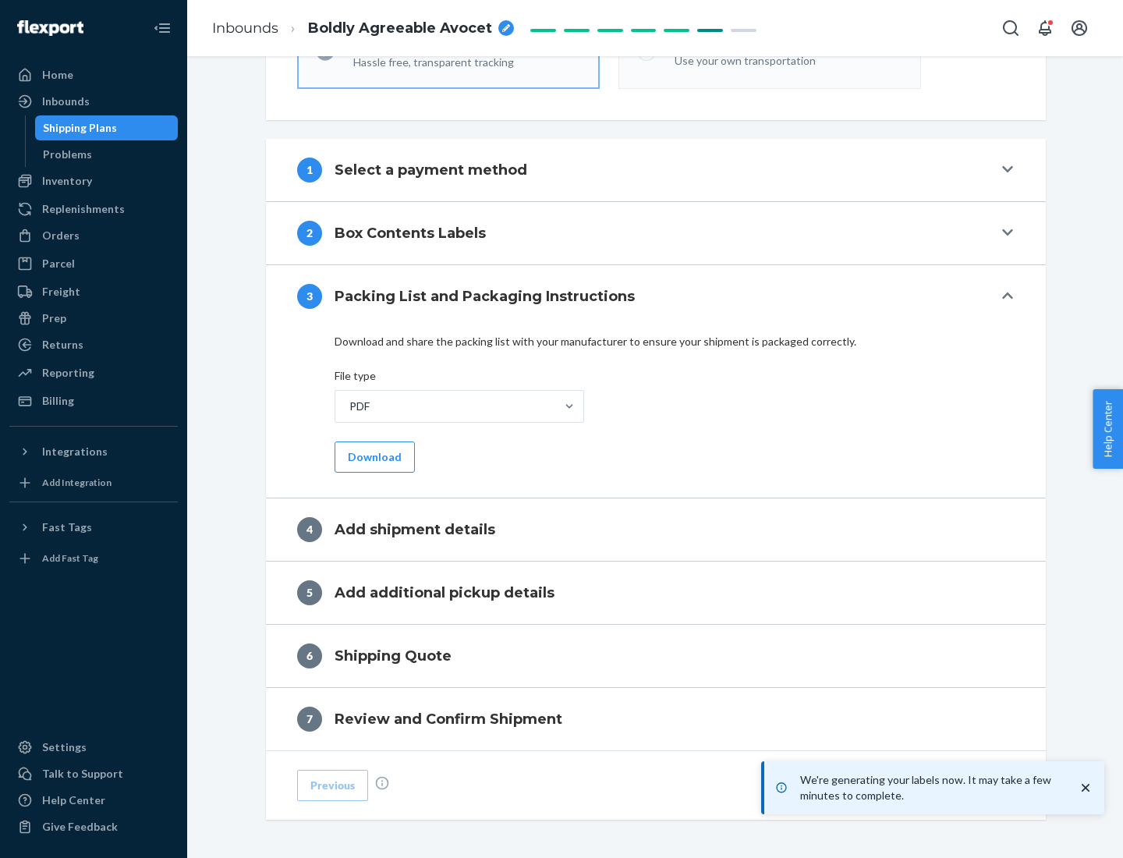
click at [373, 456] on button "Download" at bounding box center [375, 456] width 80 height 31
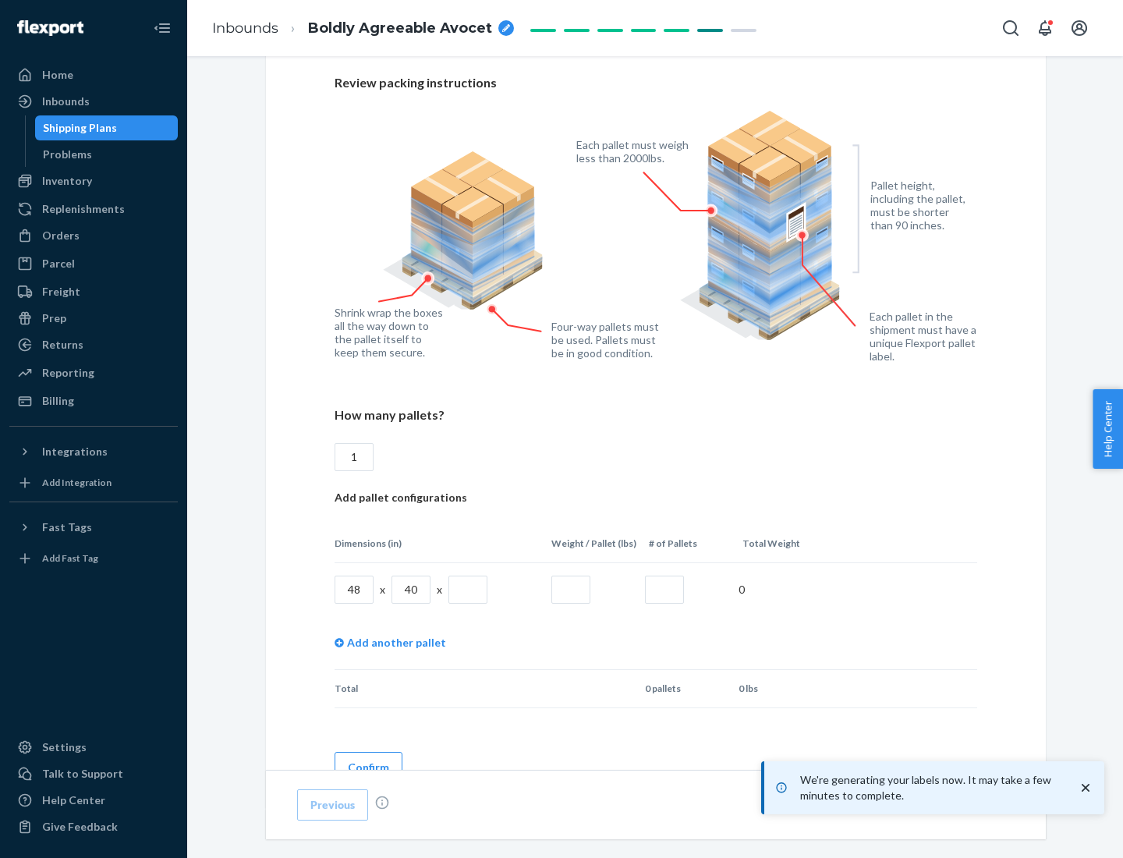
scroll to position [1070, 0]
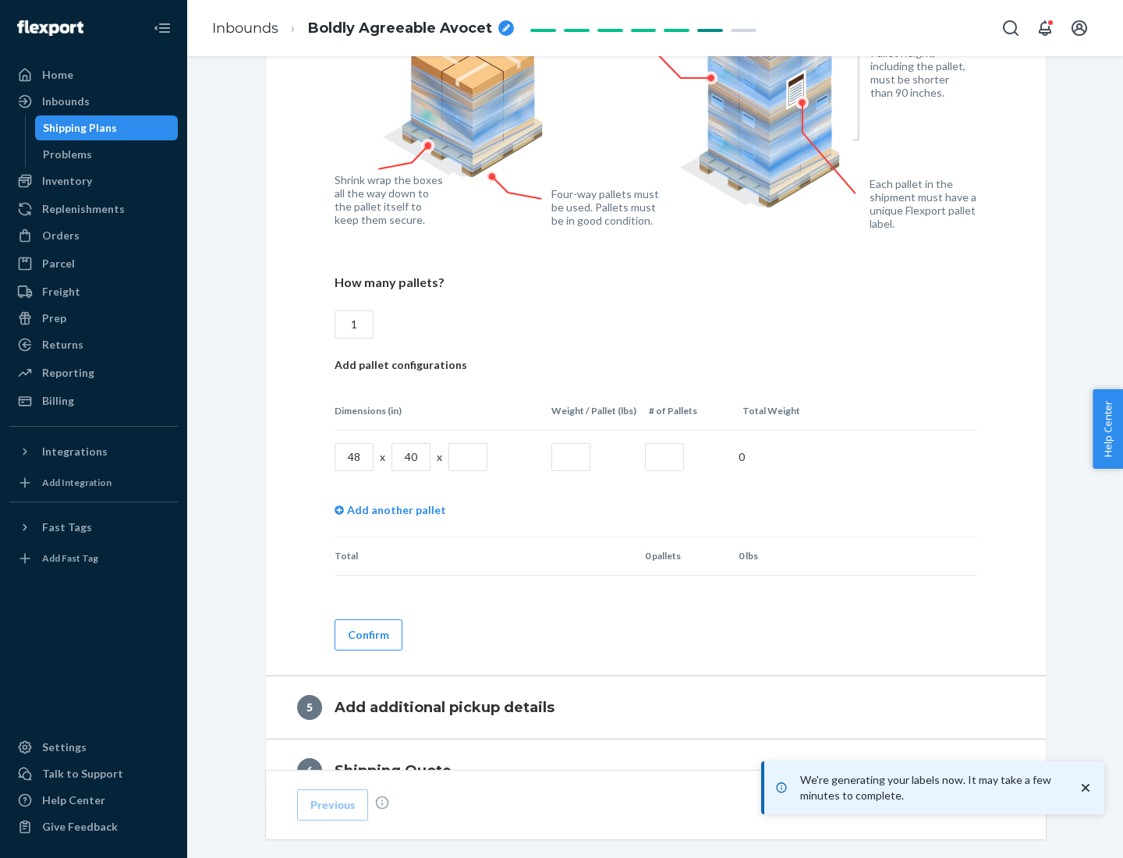
type input "1"
type input "40"
type input "200"
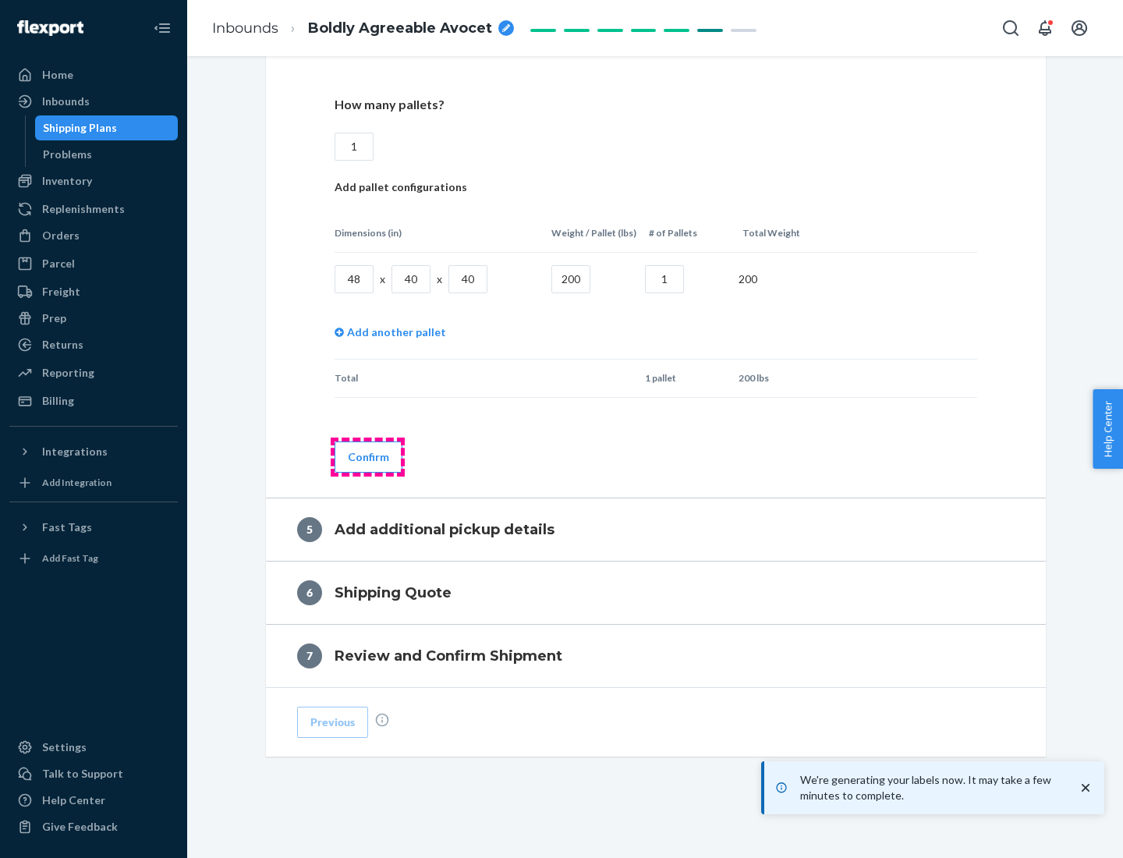
type input "1"
click at [367, 456] on button "Confirm" at bounding box center [369, 456] width 68 height 31
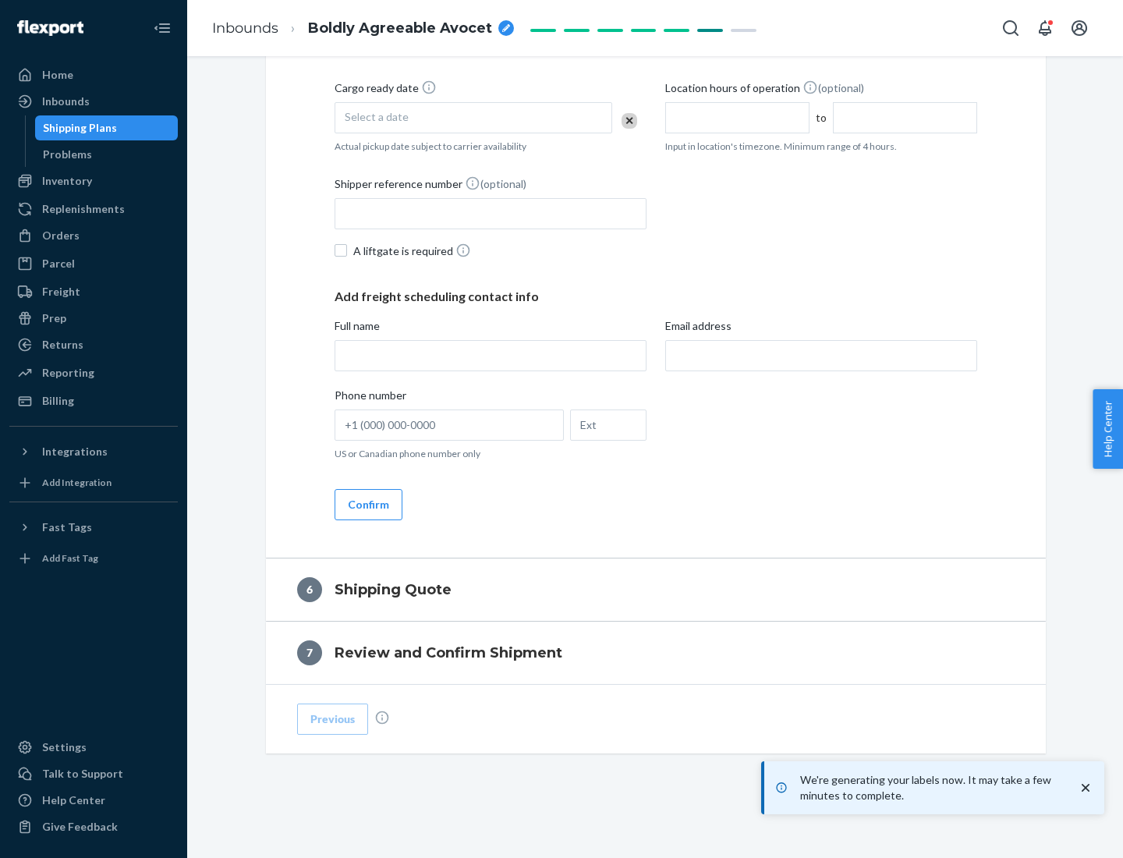
scroll to position [534, 0]
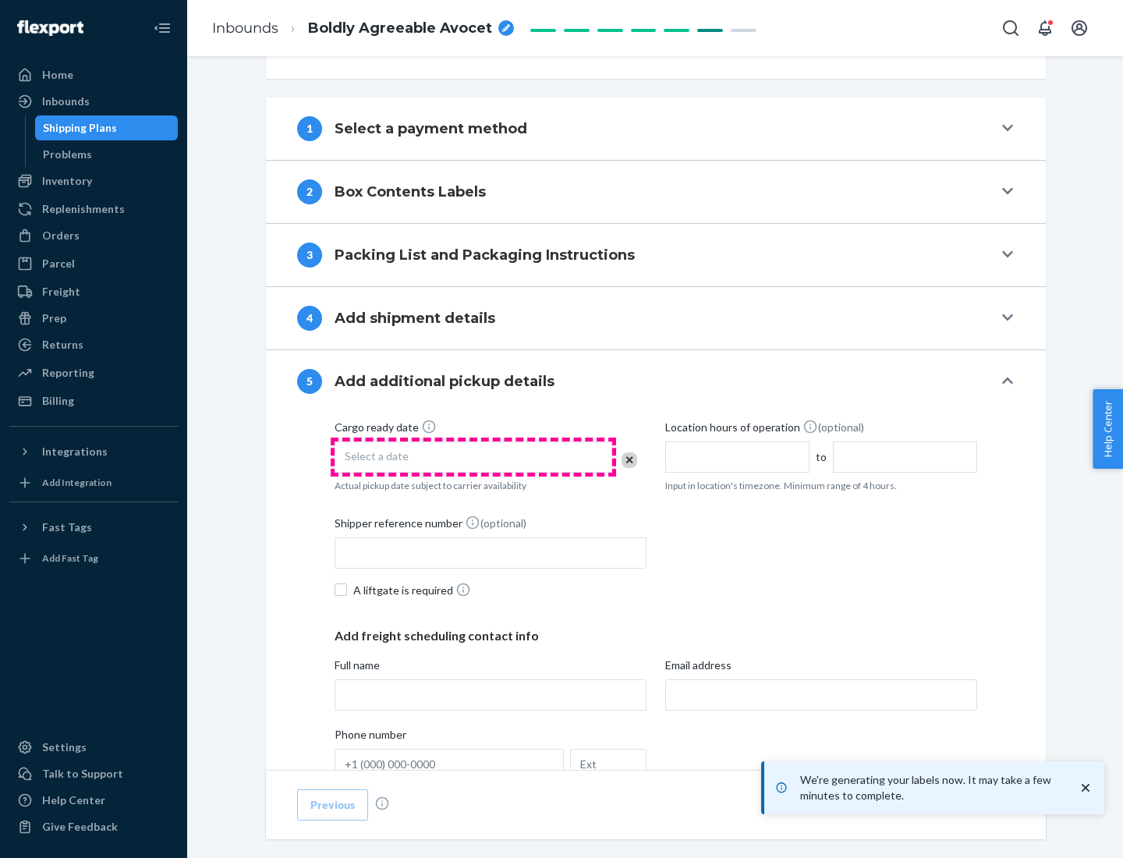
click at [473, 456] on div "Select a date" at bounding box center [474, 456] width 278 height 31
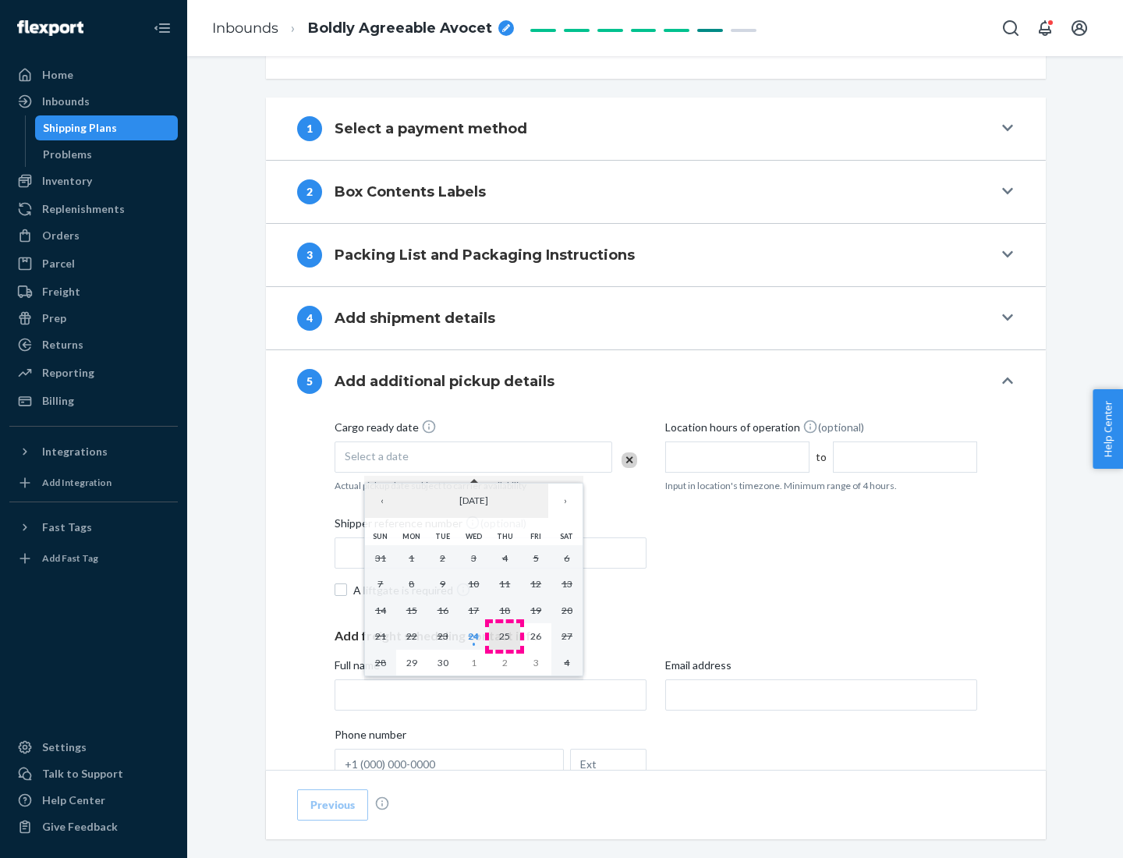
click at [505, 636] on abbr "25" at bounding box center [504, 636] width 11 height 12
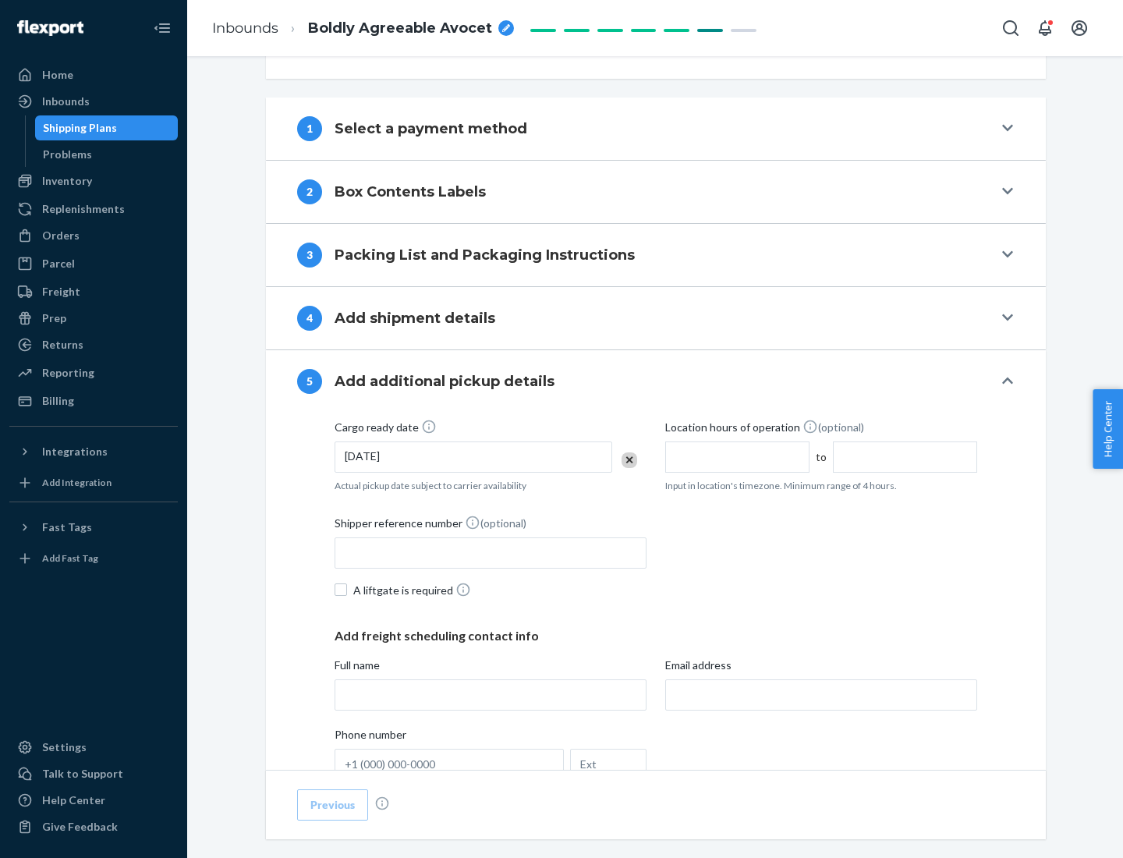
scroll to position [771, 0]
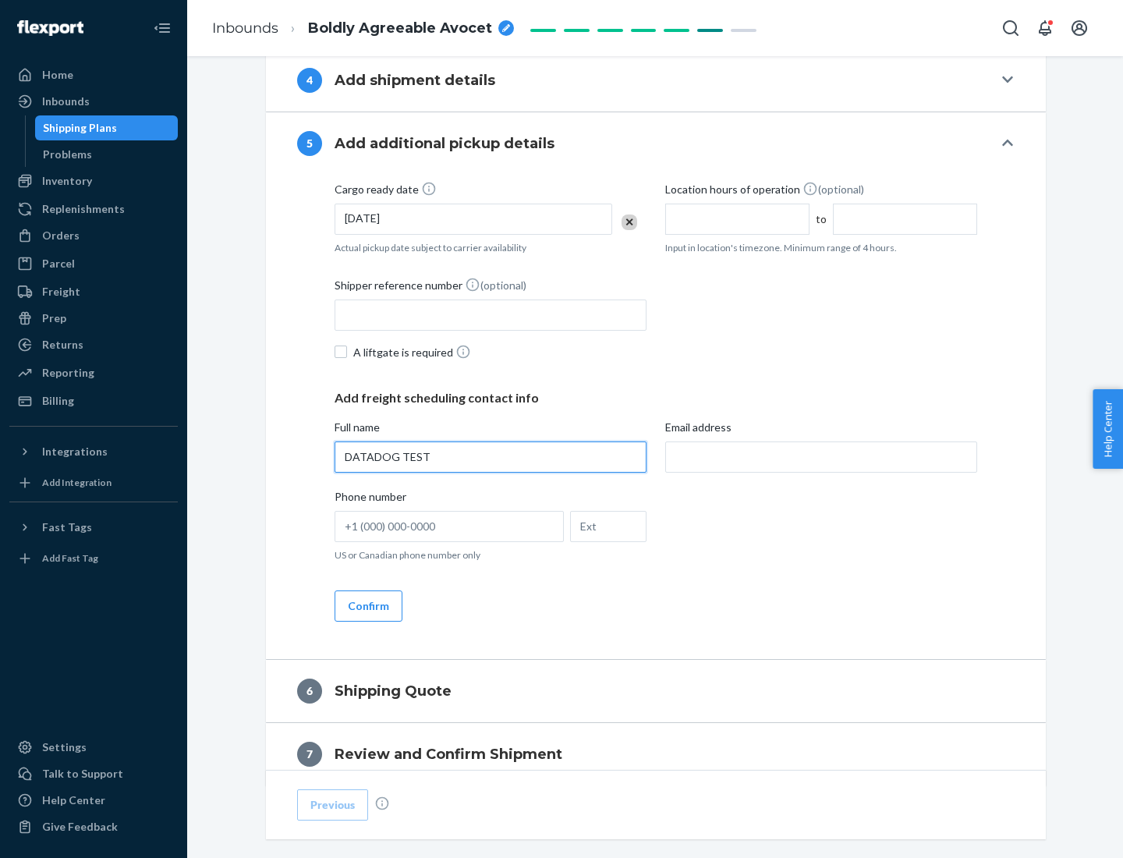
type input "DATADOG TEST"
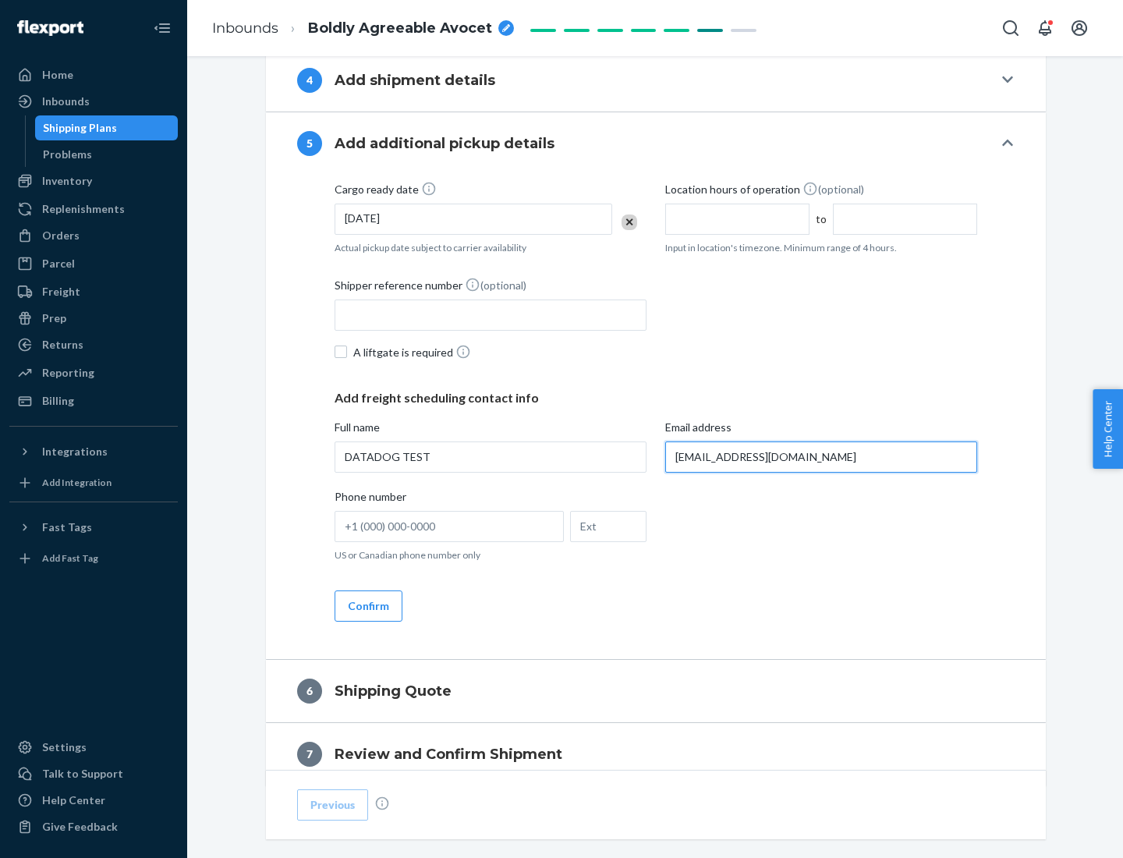
scroll to position [841, 0]
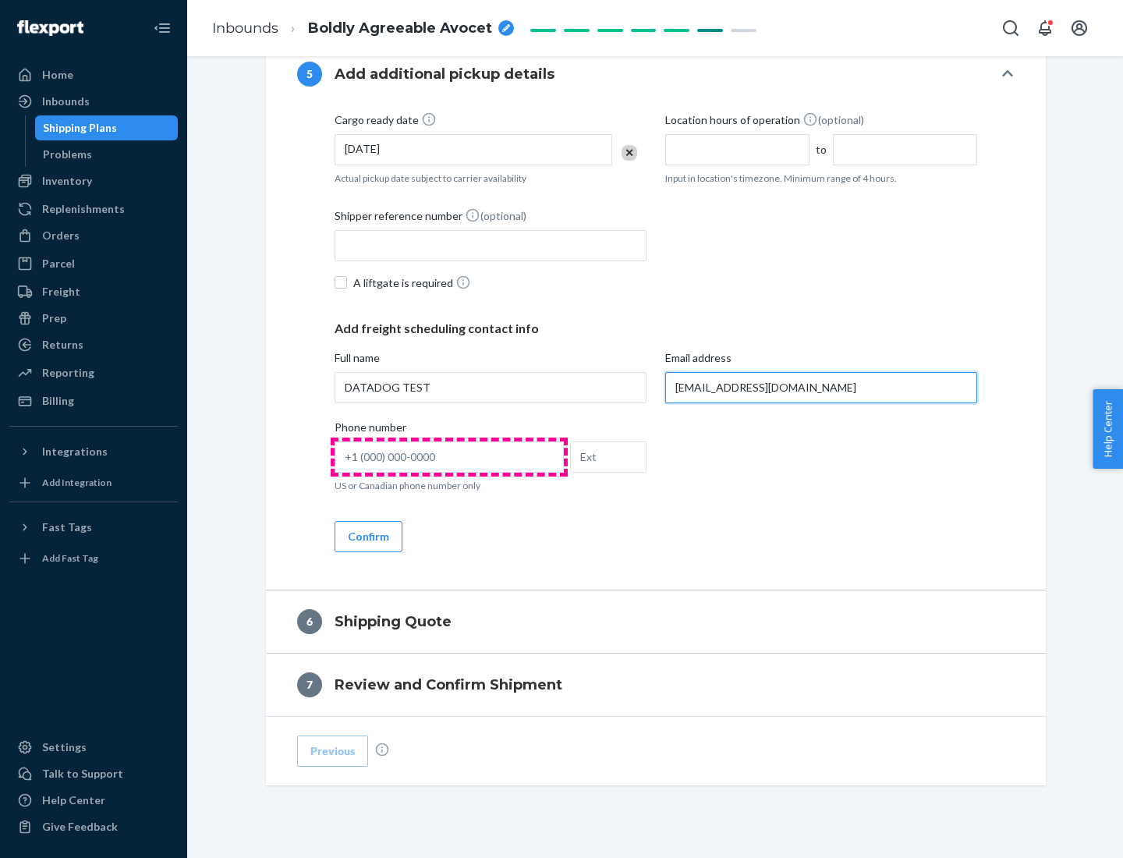
type input "[EMAIL_ADDRESS][DOMAIN_NAME]"
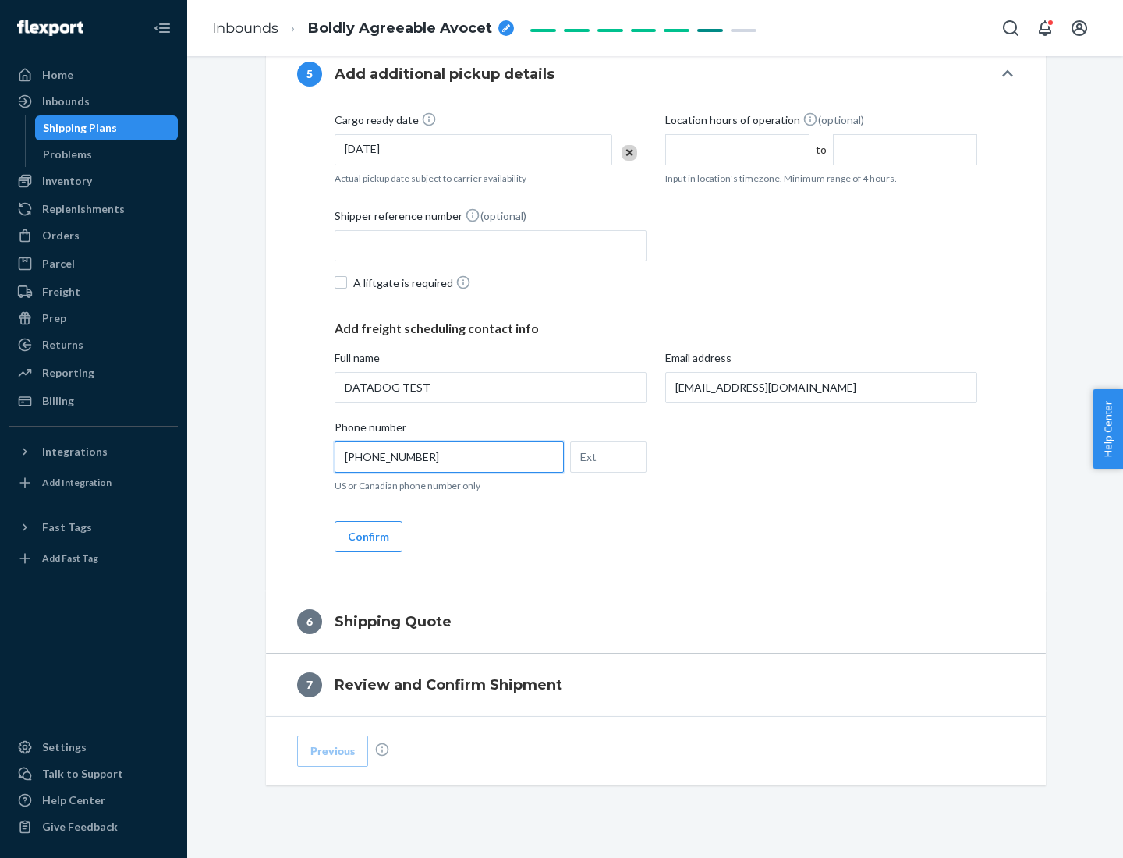
scroll to position [873, 0]
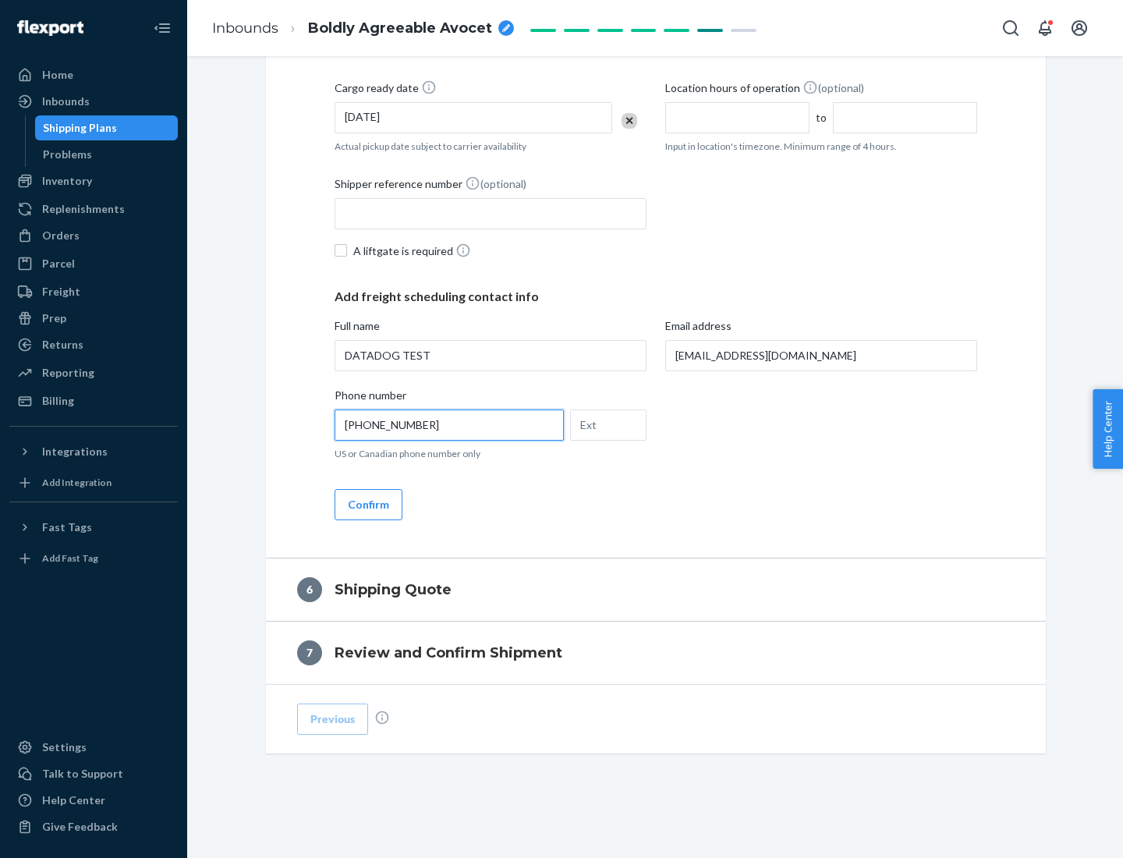
type input "[PHONE_NUMBER]"
click at [367, 504] on button "Confirm" at bounding box center [369, 504] width 68 height 31
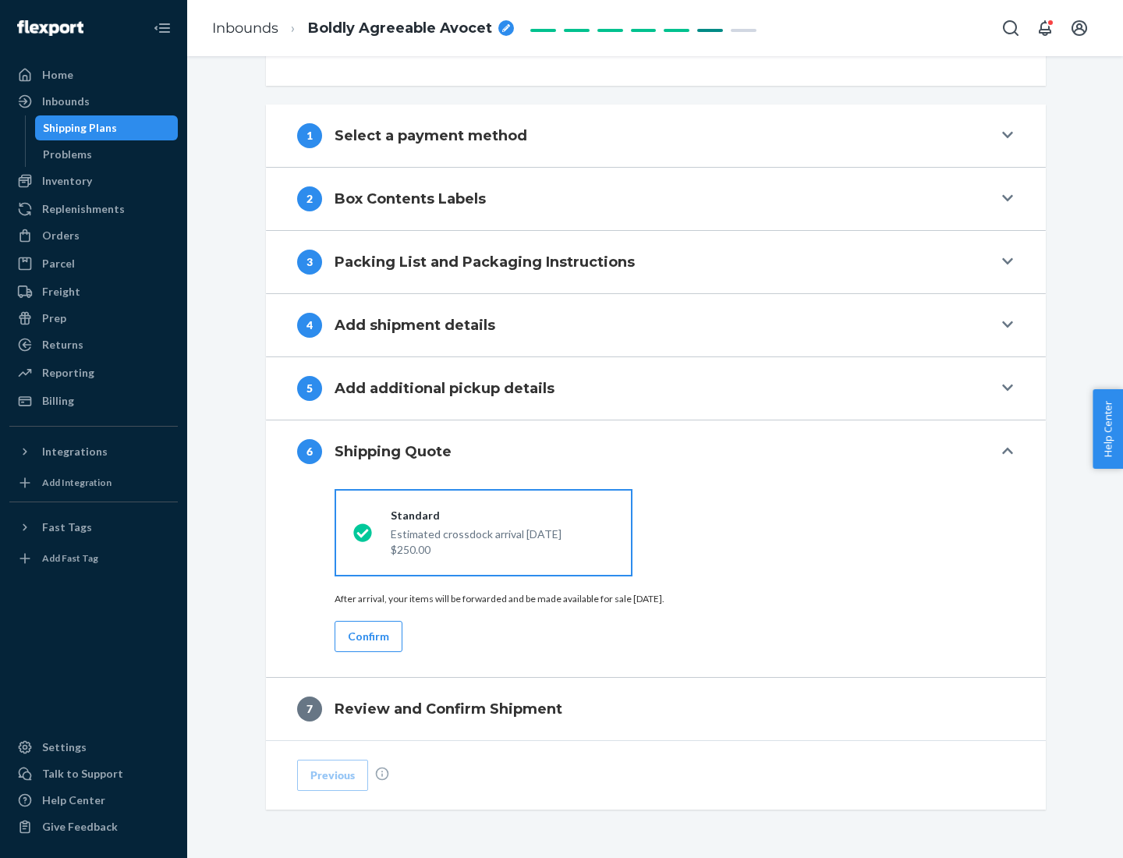
scroll to position [583, 0]
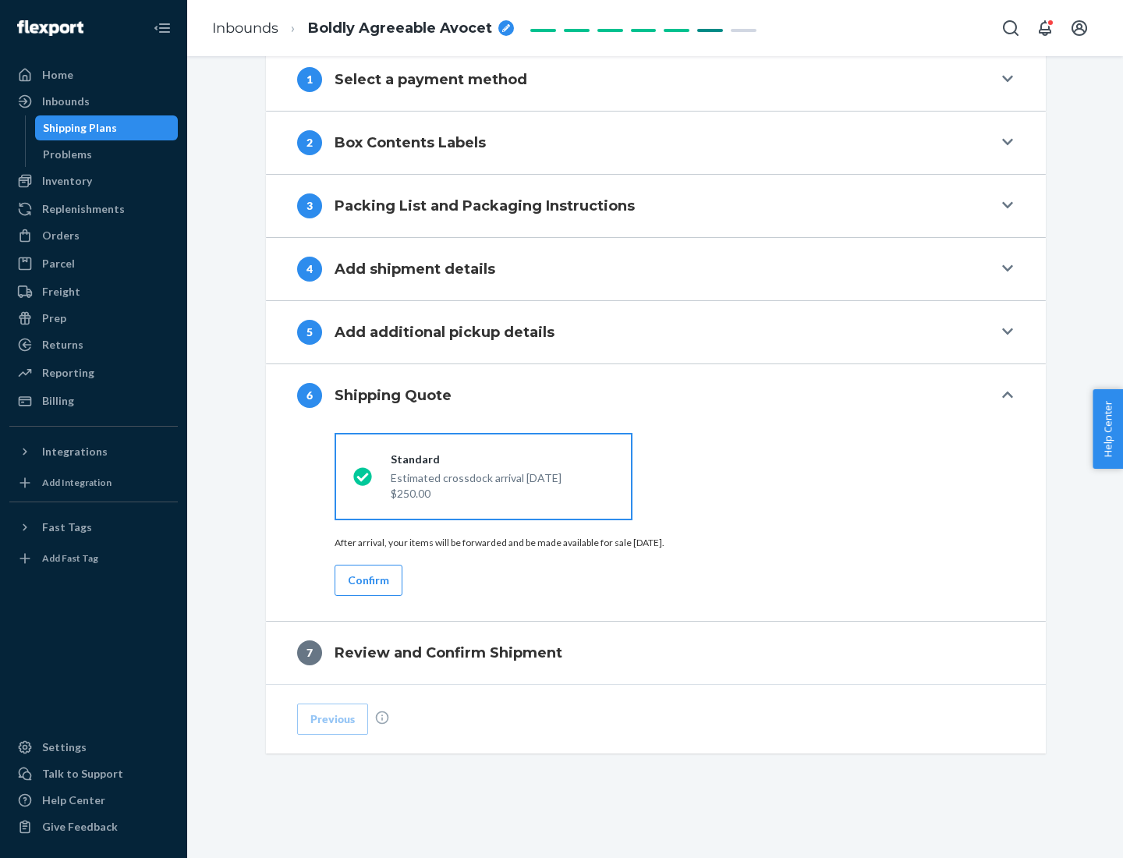
click at [367, 580] on button "Confirm" at bounding box center [369, 580] width 68 height 31
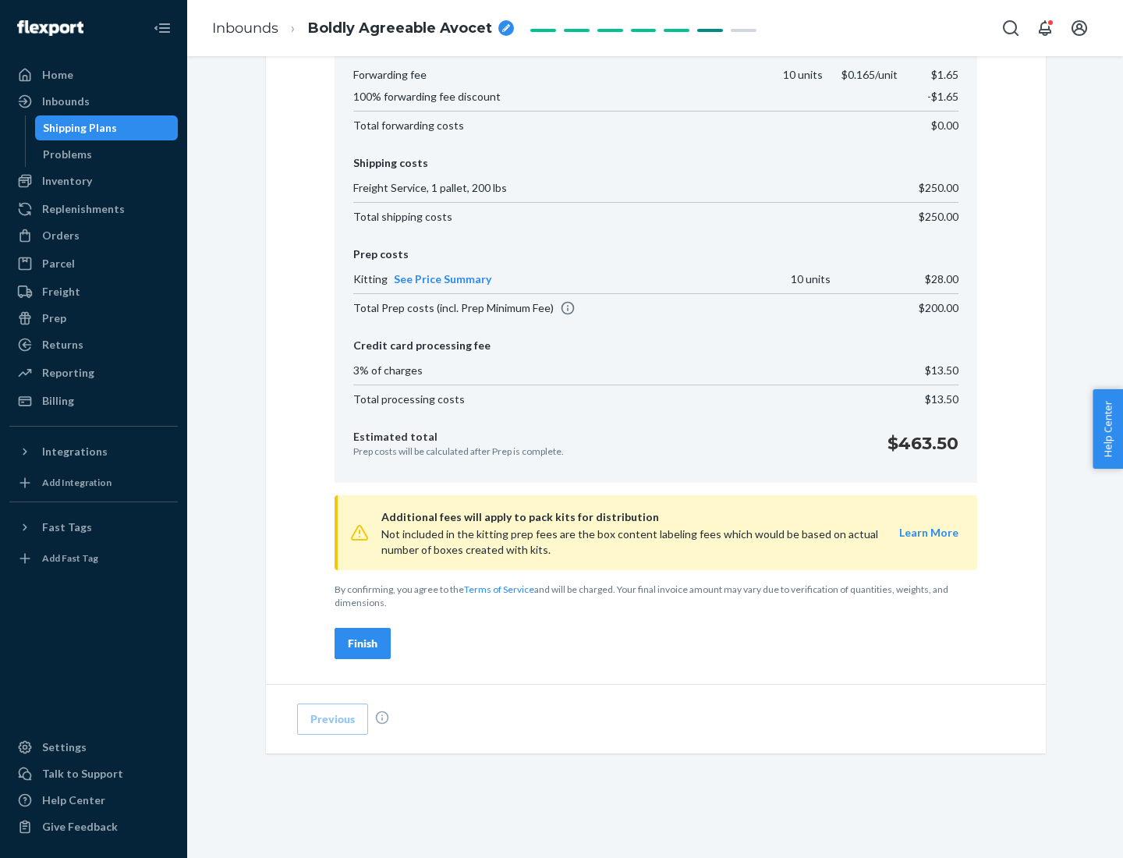
click at [363, 643] on div "Finish" at bounding box center [363, 644] width 30 height 16
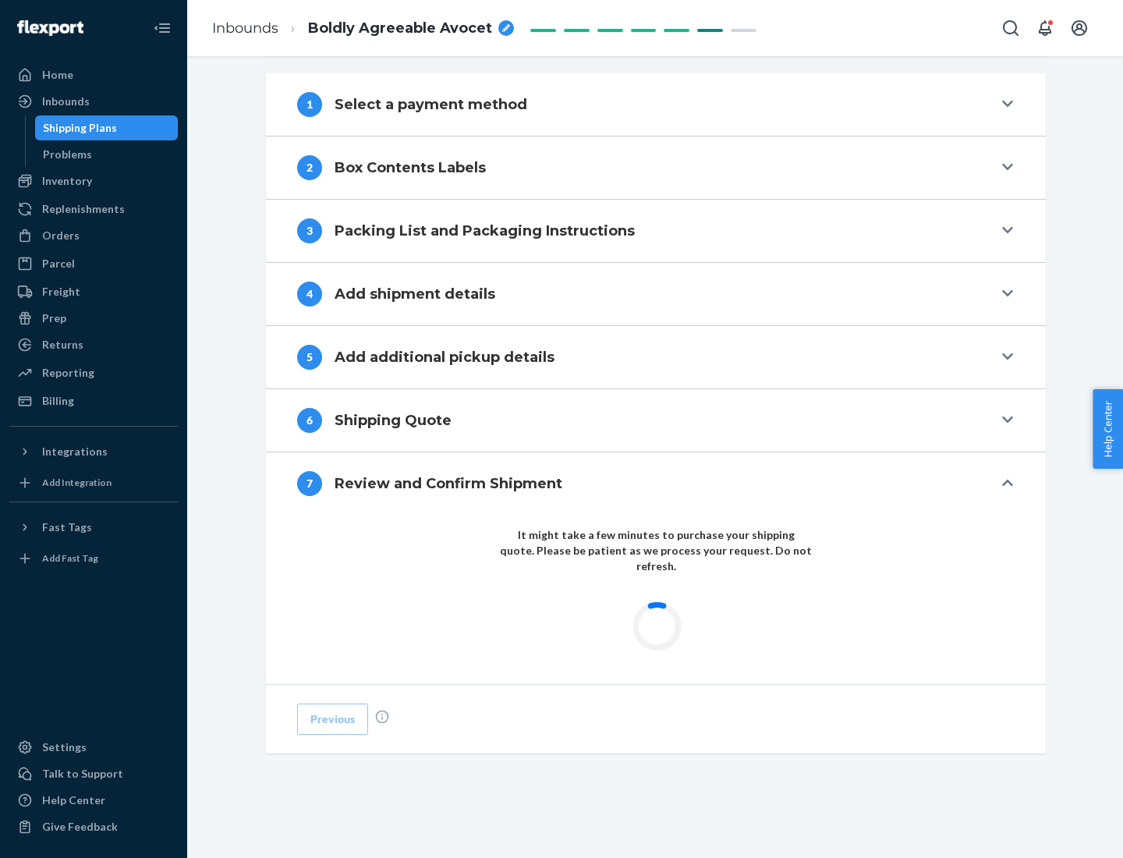
scroll to position [451, 0]
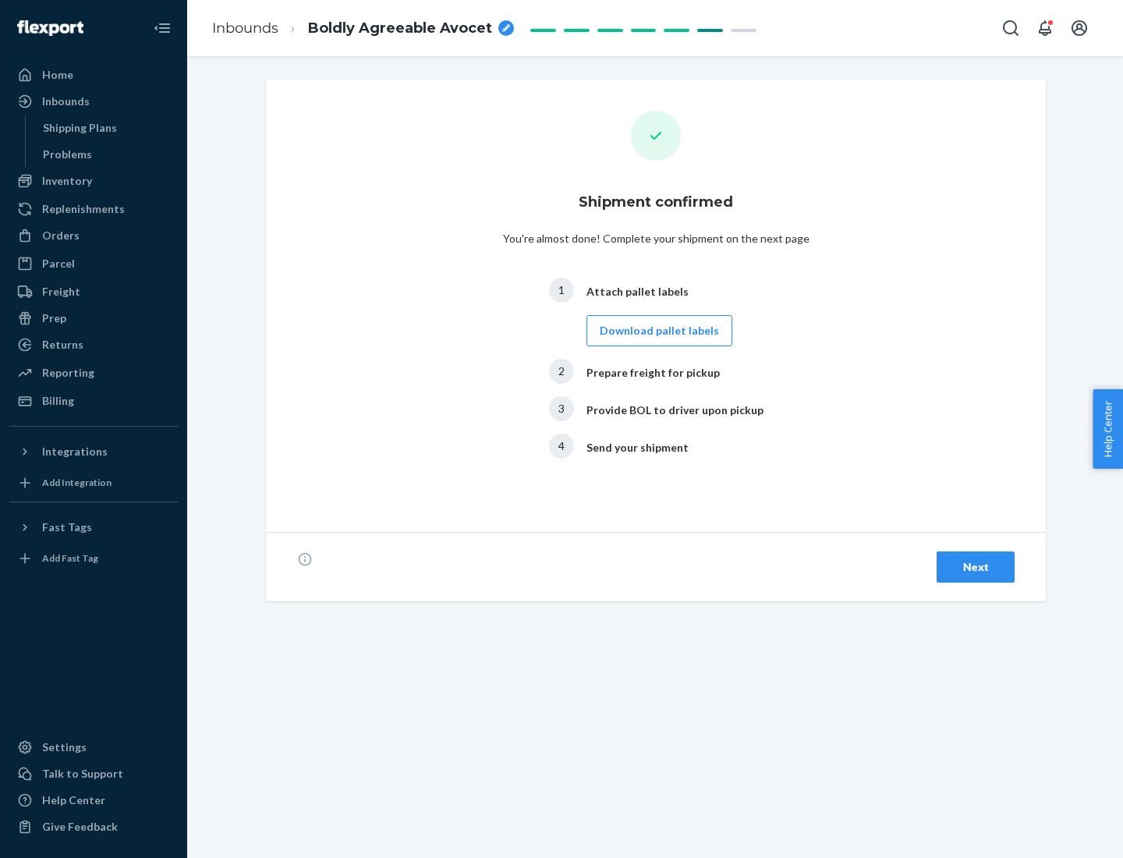
click at [659, 331] on button "Download pallet labels" at bounding box center [660, 330] width 146 height 31
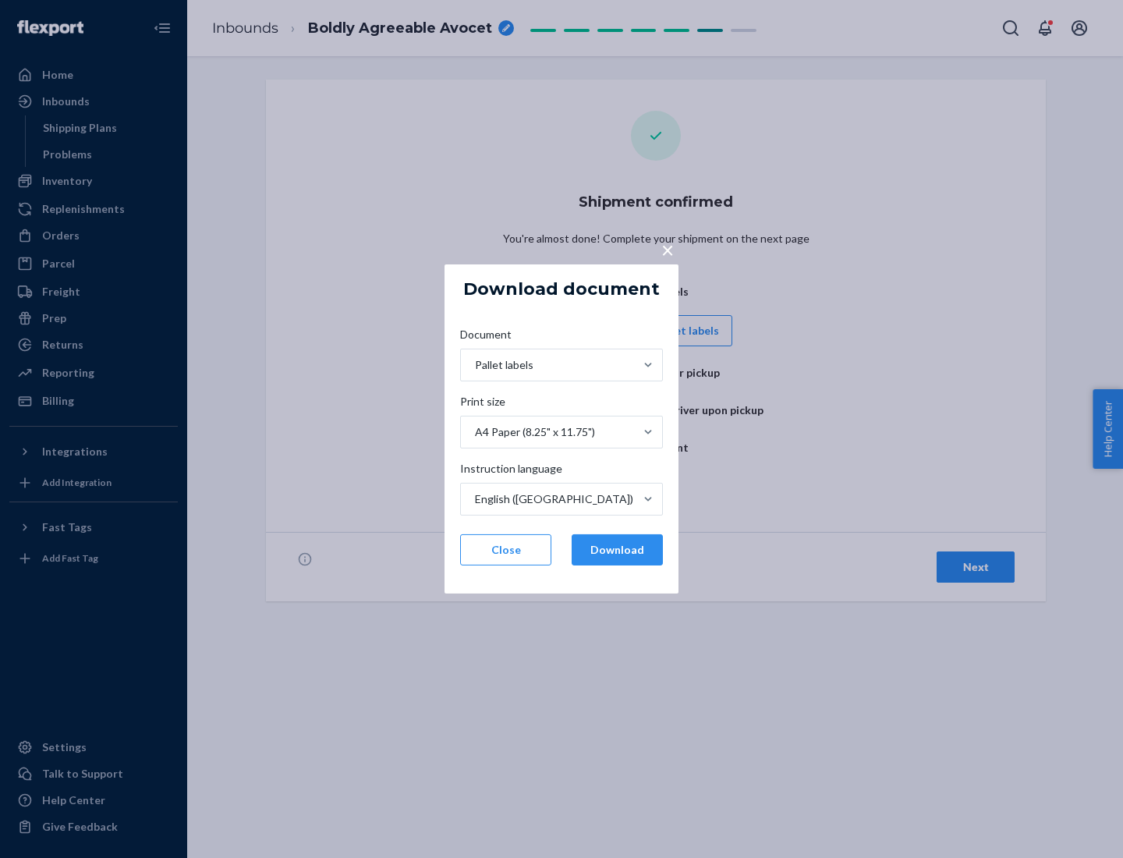
click at [617, 550] on button "Download" at bounding box center [617, 549] width 91 height 31
click at [505, 550] on button "Close" at bounding box center [505, 549] width 91 height 31
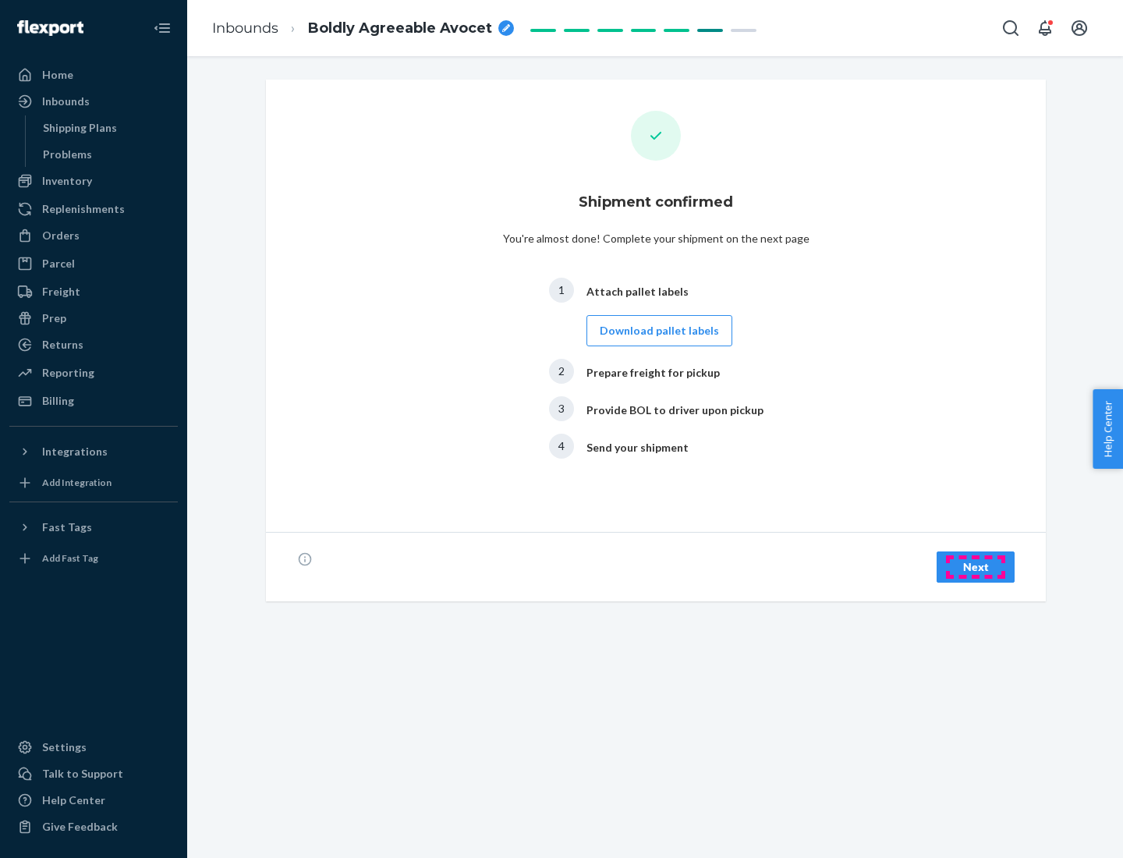
click at [976, 567] on div "Next" at bounding box center [975, 567] width 51 height 16
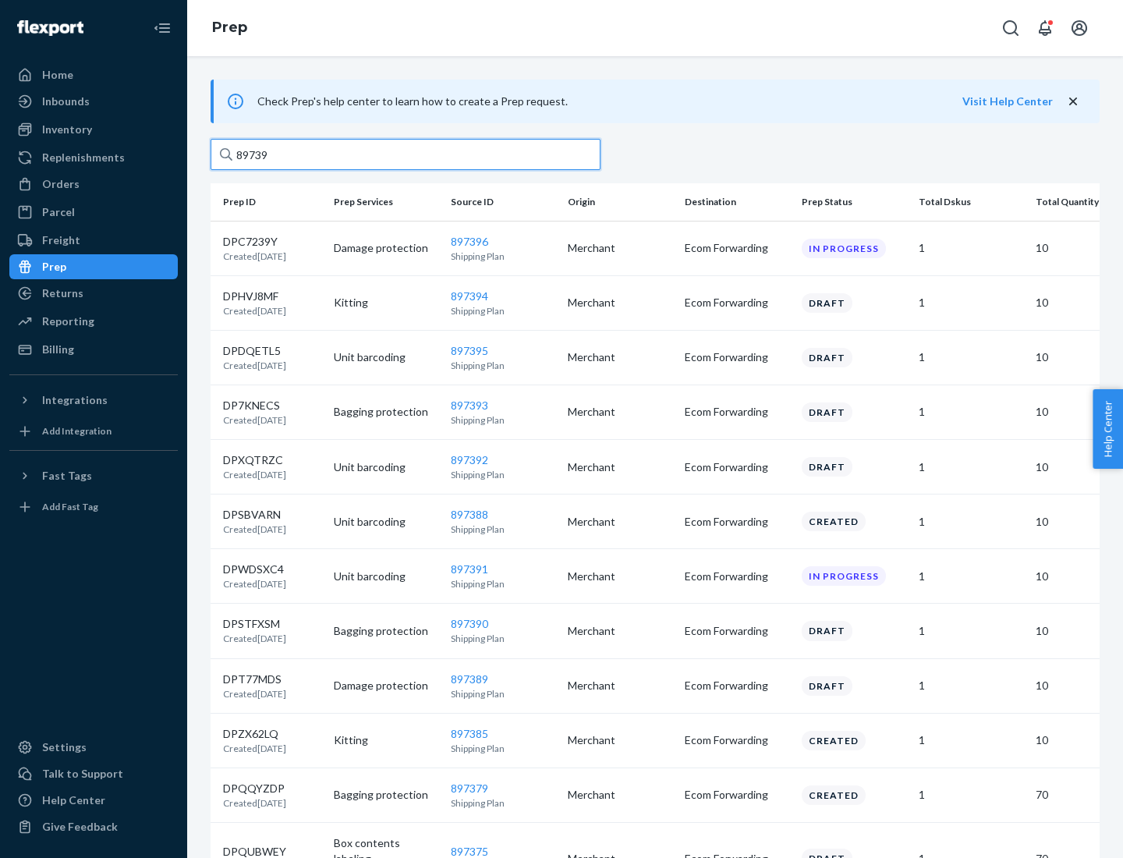
type input "897394"
